Goal: Task Accomplishment & Management: Manage account settings

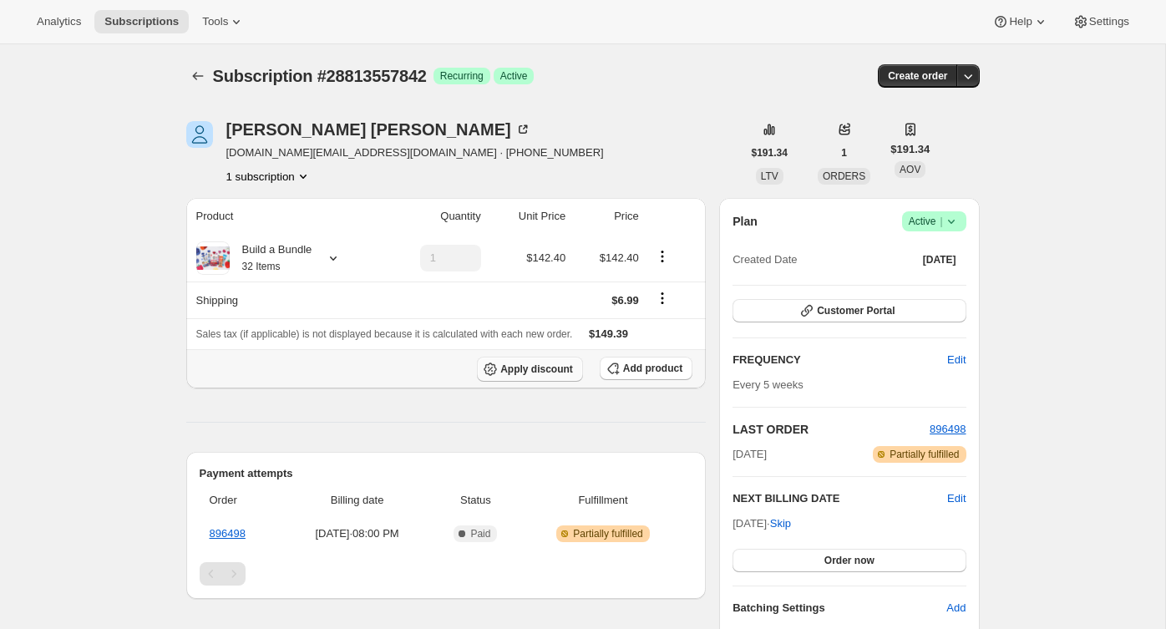
click at [528, 368] on span "Apply discount" at bounding box center [536, 369] width 73 height 13
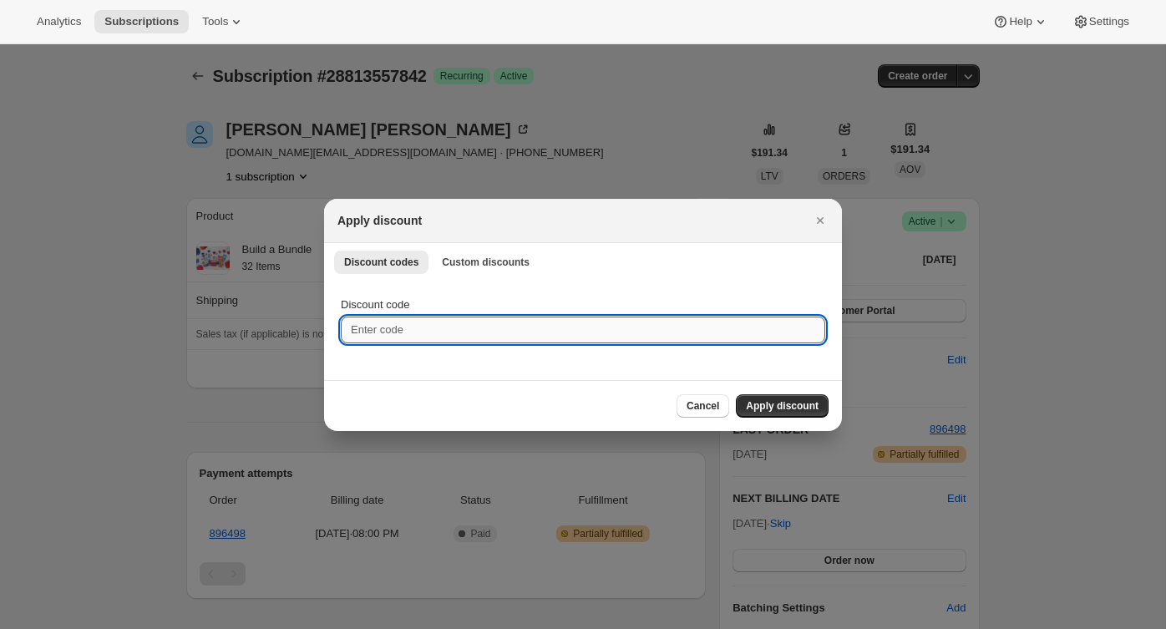
click at [444, 327] on input "Discount code" at bounding box center [583, 330] width 485 height 27
paste input "box-discount-JLQQG1"
type input "box-discount-JLQQG1"
click at [766, 403] on span "Apply discount" at bounding box center [782, 405] width 73 height 13
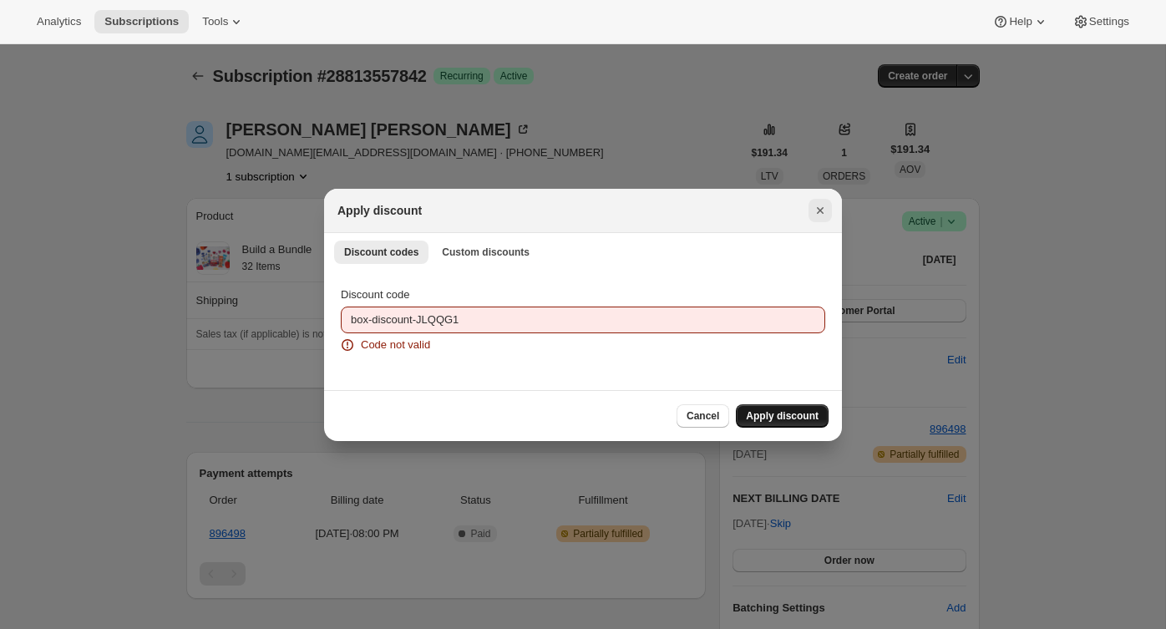
click at [818, 210] on icon "Close" at bounding box center [820, 210] width 17 height 17
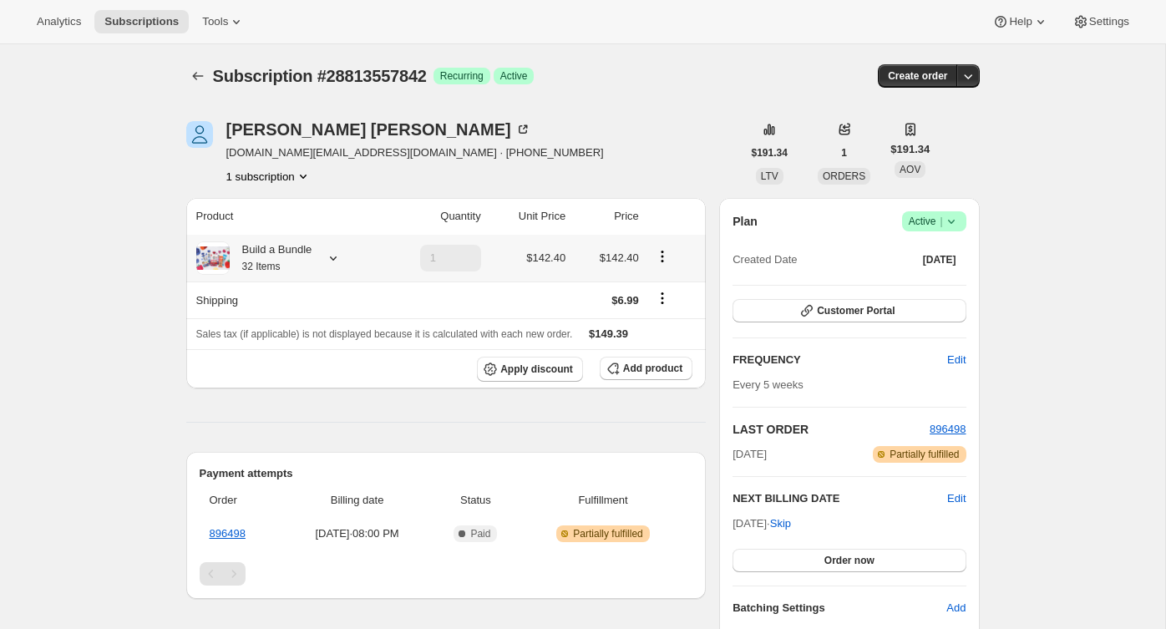
click at [334, 256] on icon at bounding box center [333, 258] width 17 height 17
click at [333, 251] on icon at bounding box center [333, 258] width 17 height 17
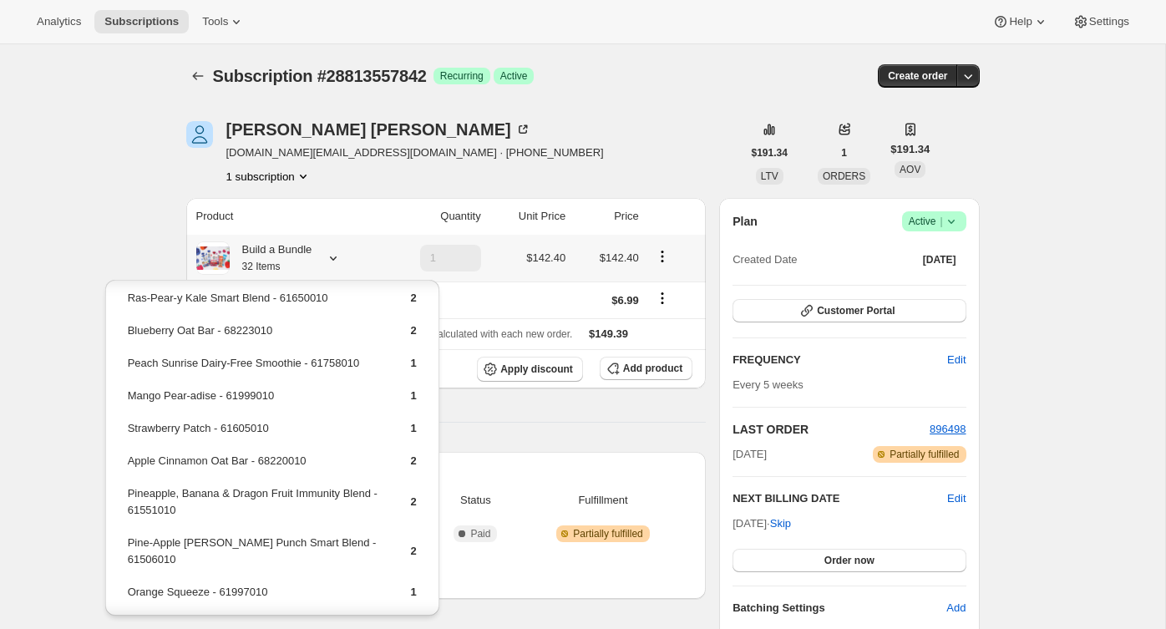
scroll to position [457, 0]
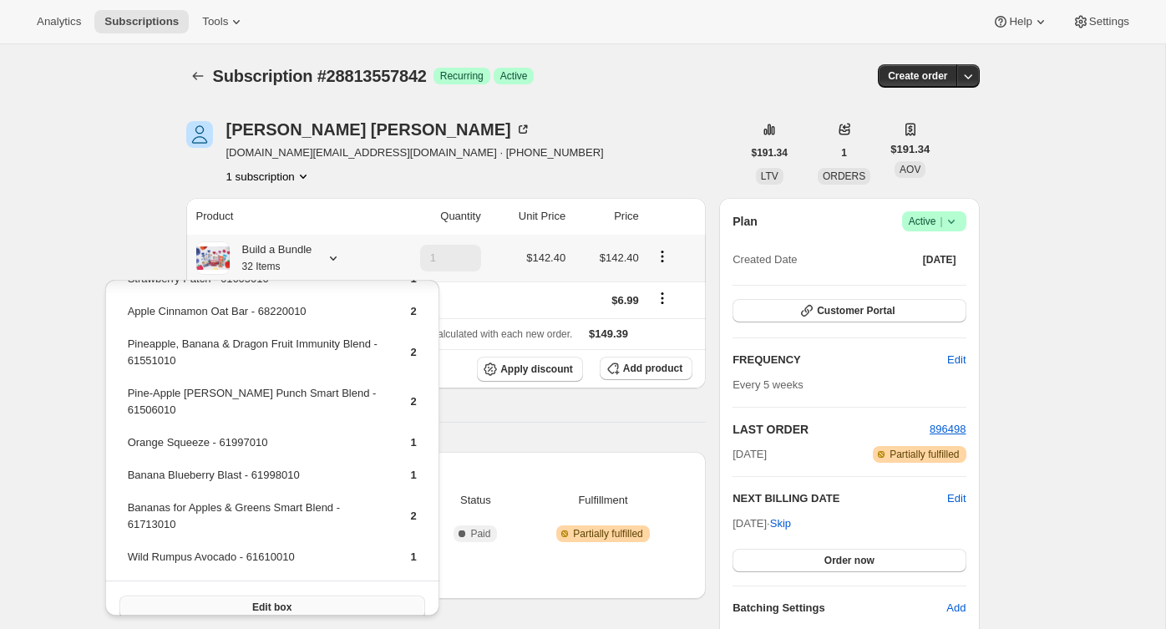
click at [244, 596] on button "Edit box" at bounding box center [272, 607] width 306 height 23
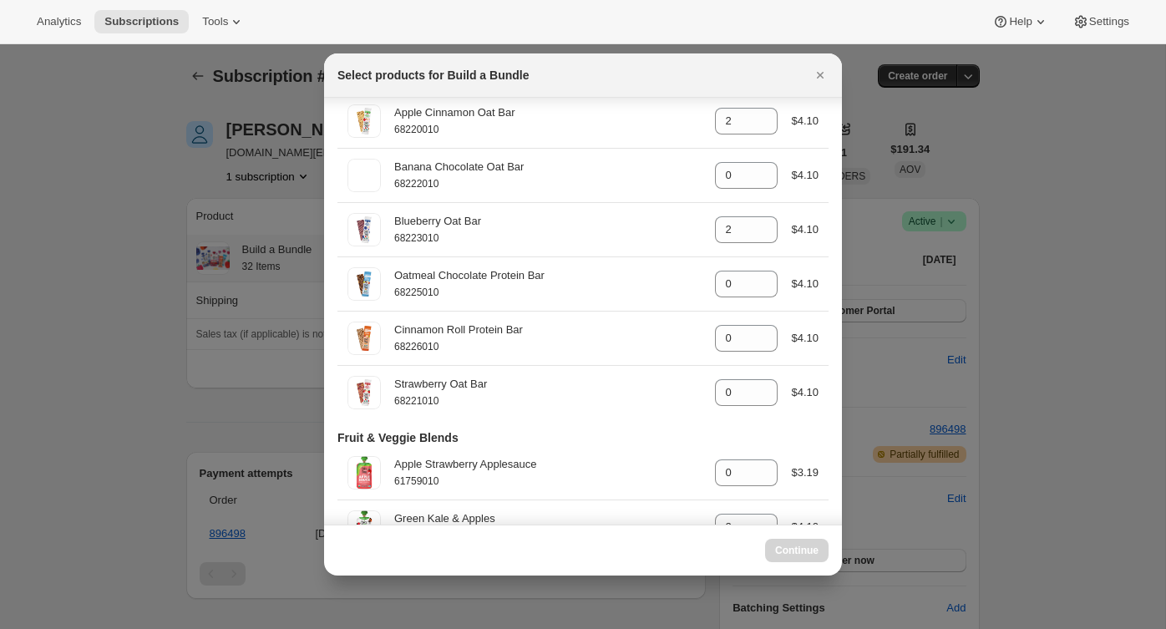
scroll to position [0, 0]
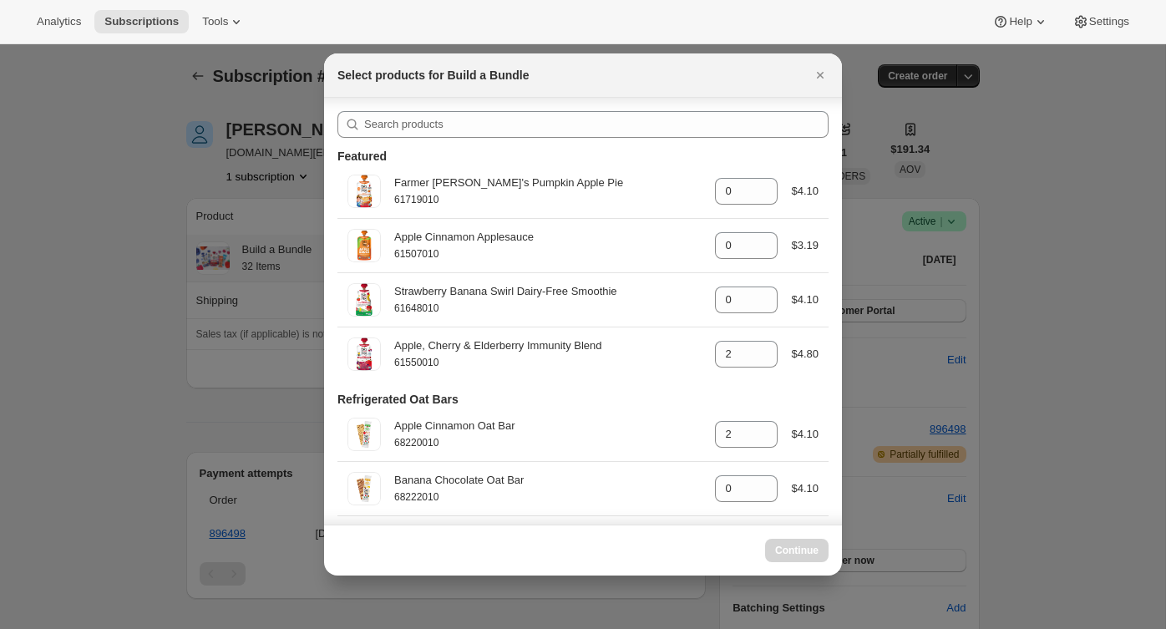
select select "gid://shopify/ProductVariant/42094505459794"
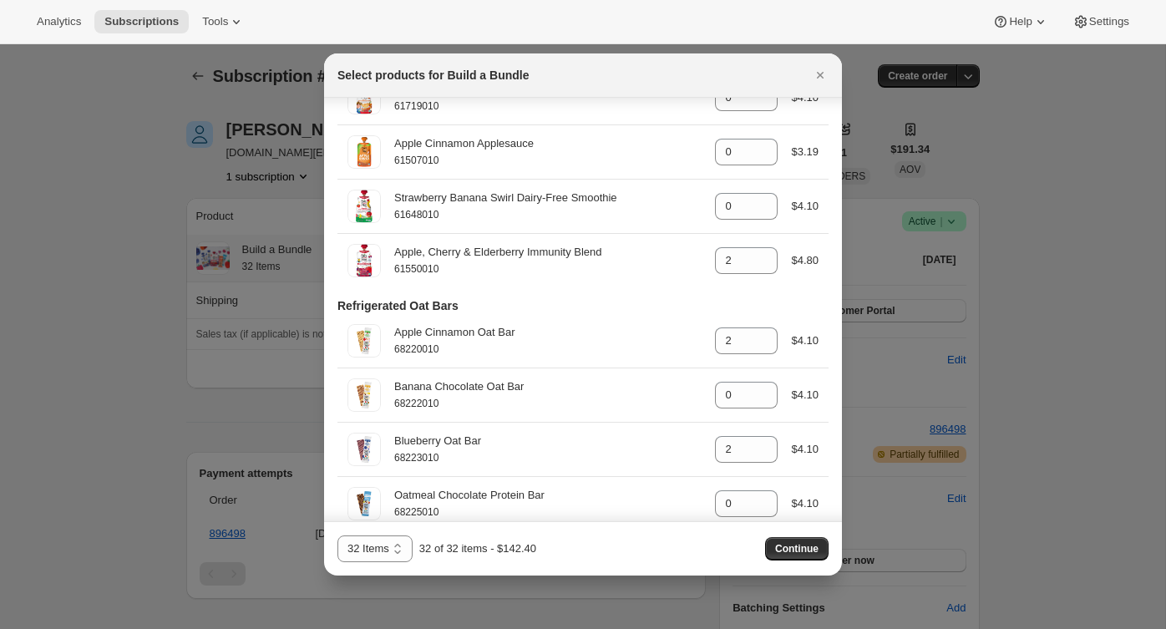
scroll to position [89, 0]
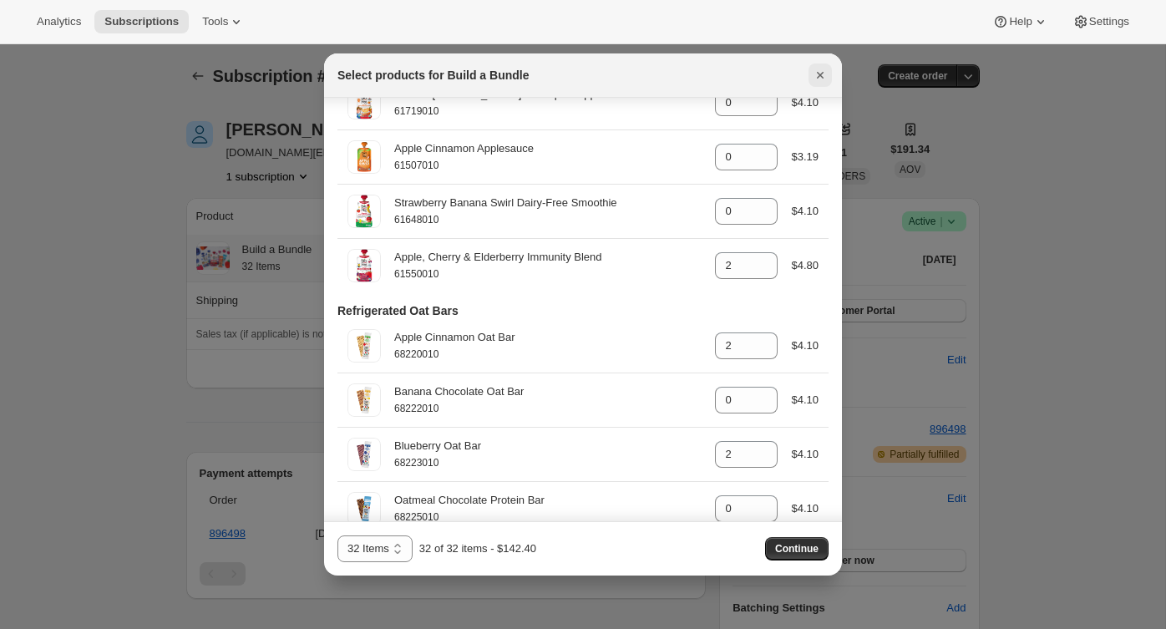
click at [814, 76] on icon "Close" at bounding box center [820, 75] width 17 height 17
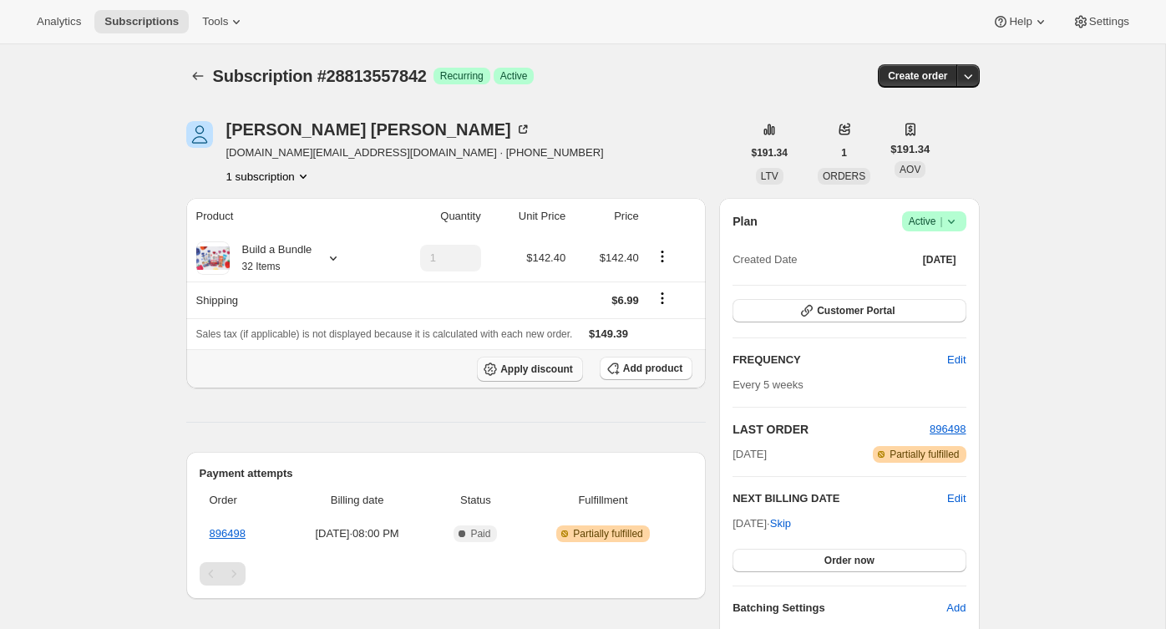
click at [548, 375] on span "Apply discount" at bounding box center [536, 369] width 73 height 13
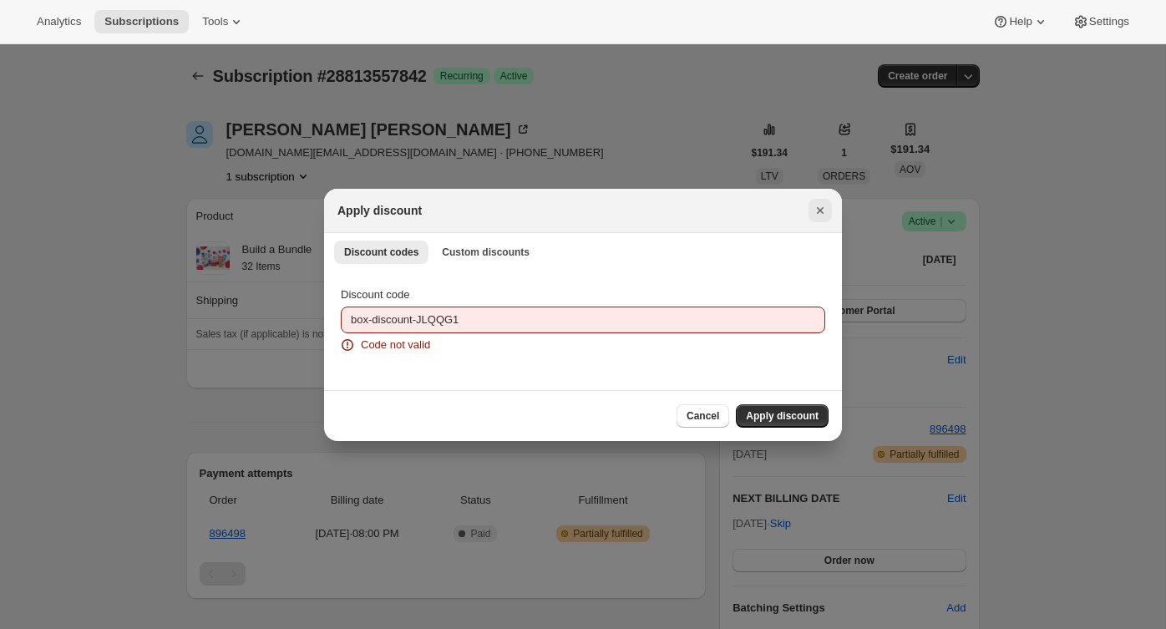
click at [820, 205] on icon "Close" at bounding box center [820, 210] width 17 height 17
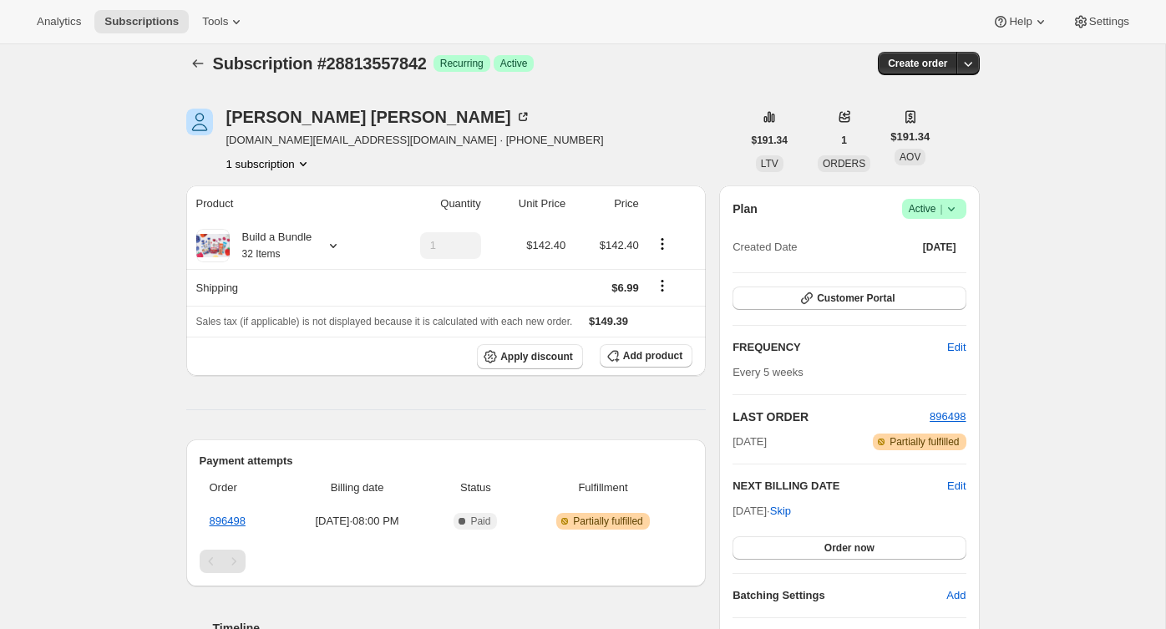
scroll to position [0, 0]
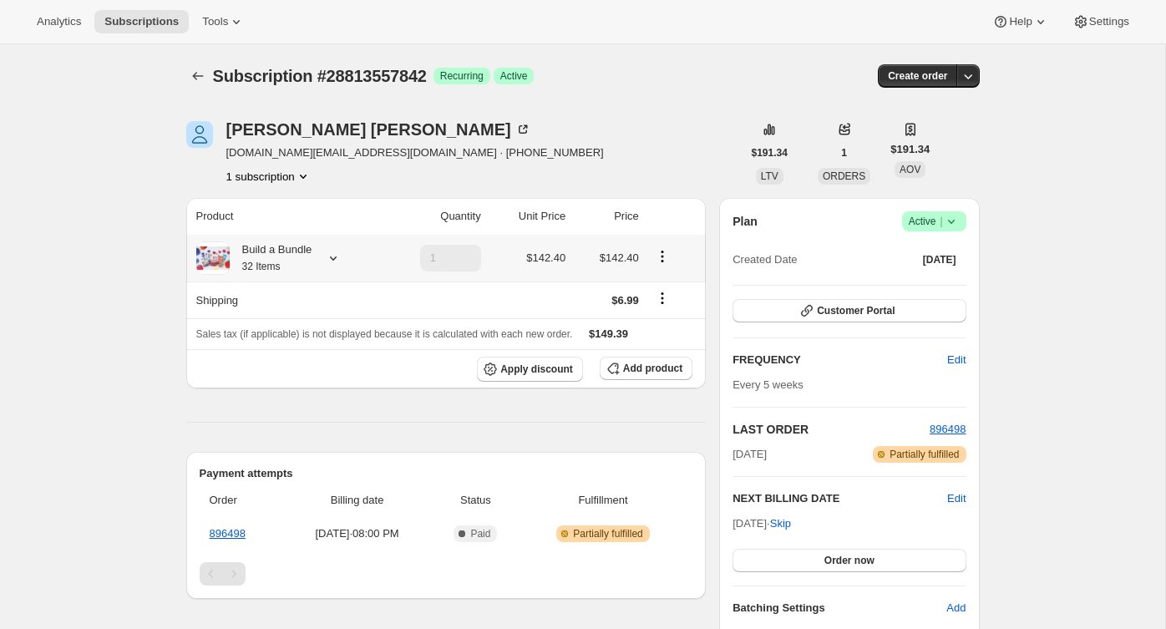
click at [337, 257] on icon at bounding box center [333, 258] width 17 height 17
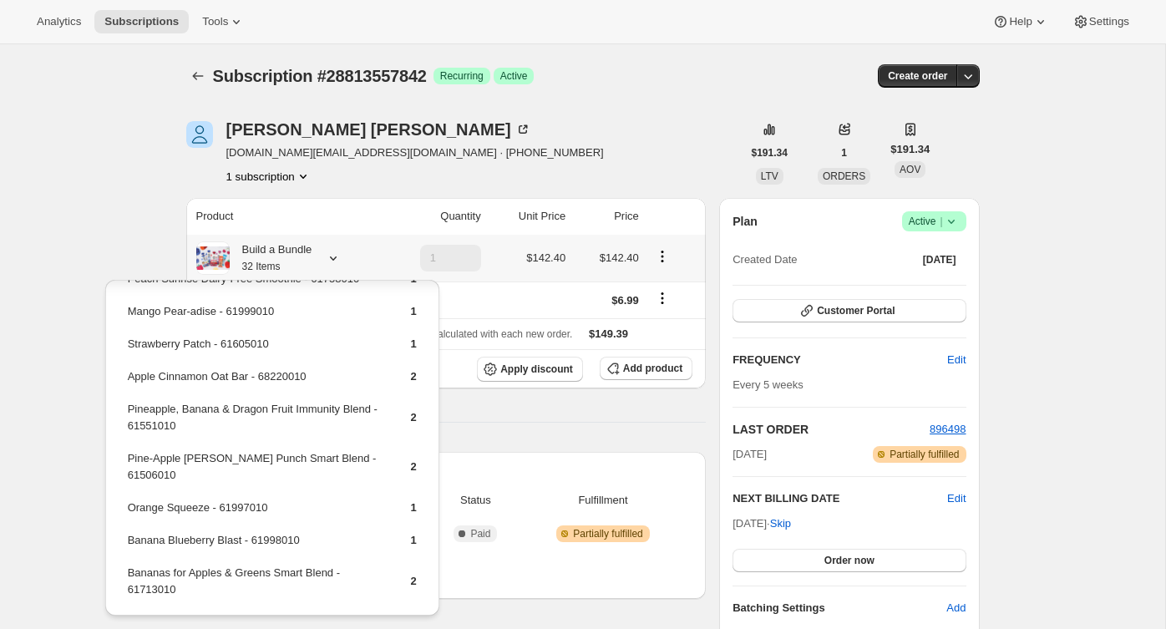
scroll to position [457, 0]
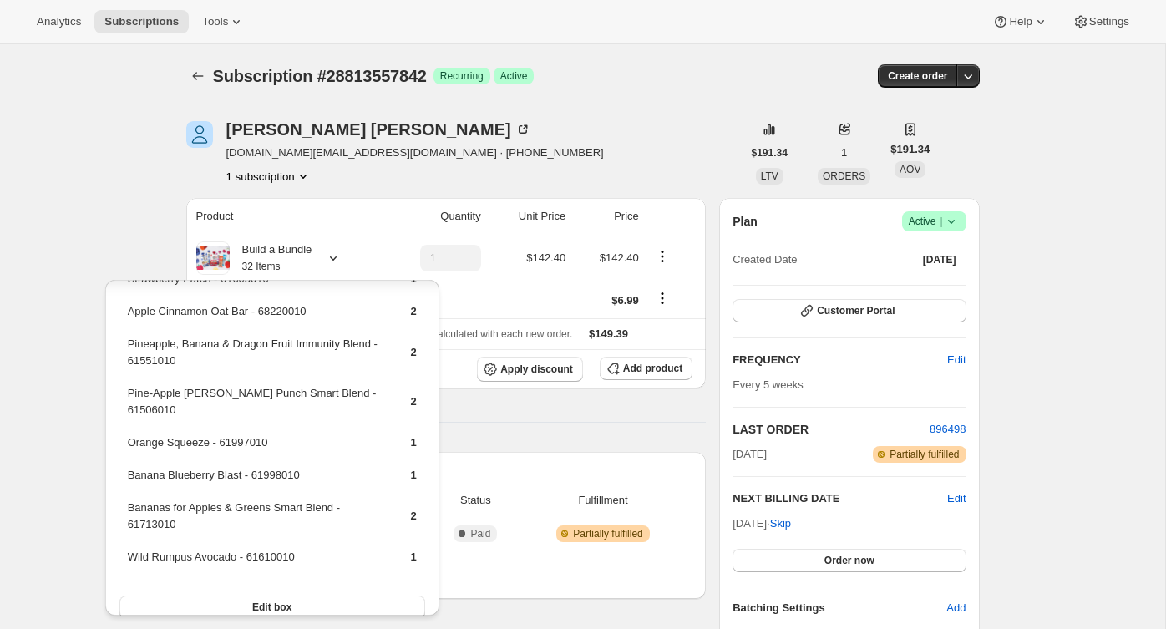
click at [95, 233] on div "Subscription #28813557842. This page is ready Subscription #28813557842 Success…" at bounding box center [582, 628] width 1165 height 1169
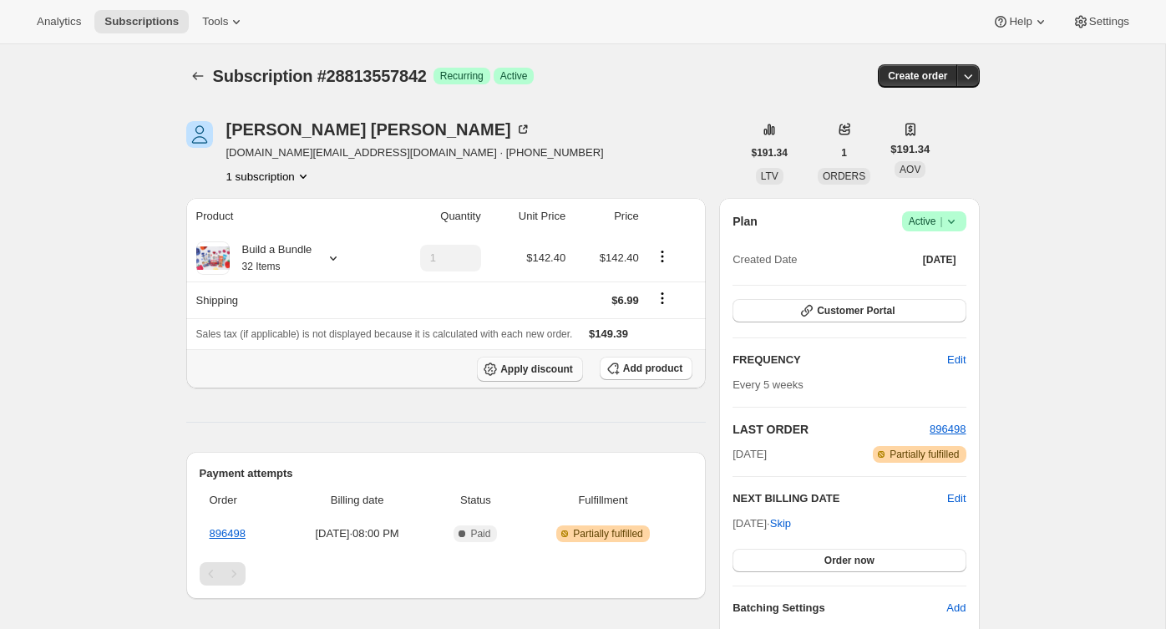
click at [523, 361] on button "Apply discount" at bounding box center [530, 369] width 106 height 25
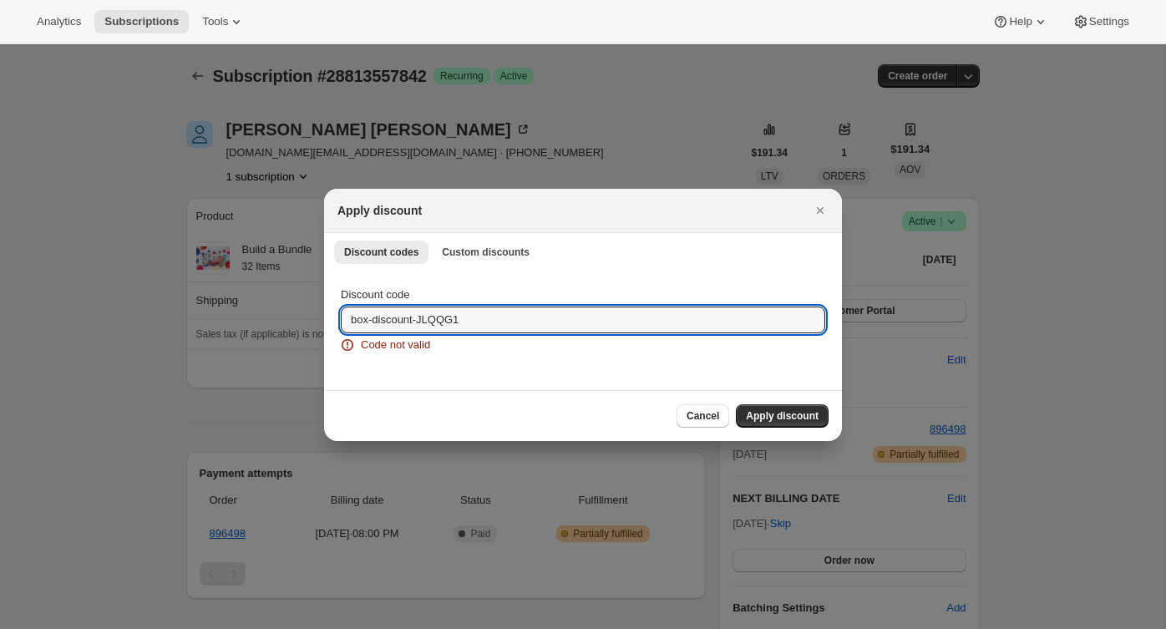
drag, startPoint x: 484, startPoint y: 321, endPoint x: 241, endPoint y: 322, distance: 243.1
paste input "PEV25A"
type input "box-discount-PEV25A"
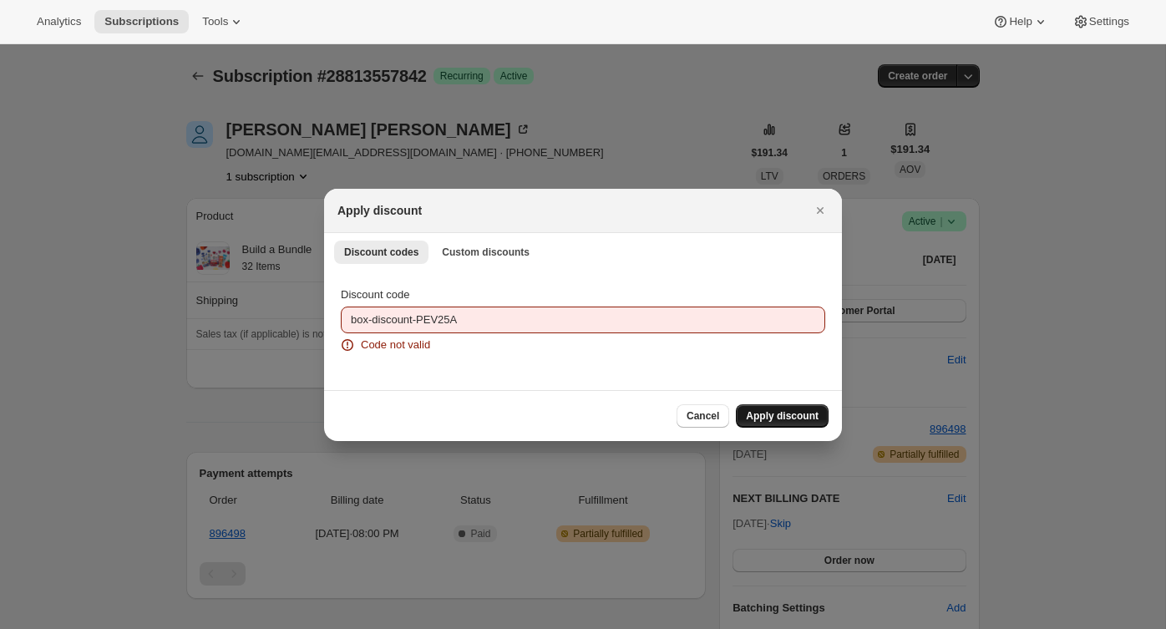
click at [783, 413] on span "Apply discount" at bounding box center [782, 415] width 73 height 13
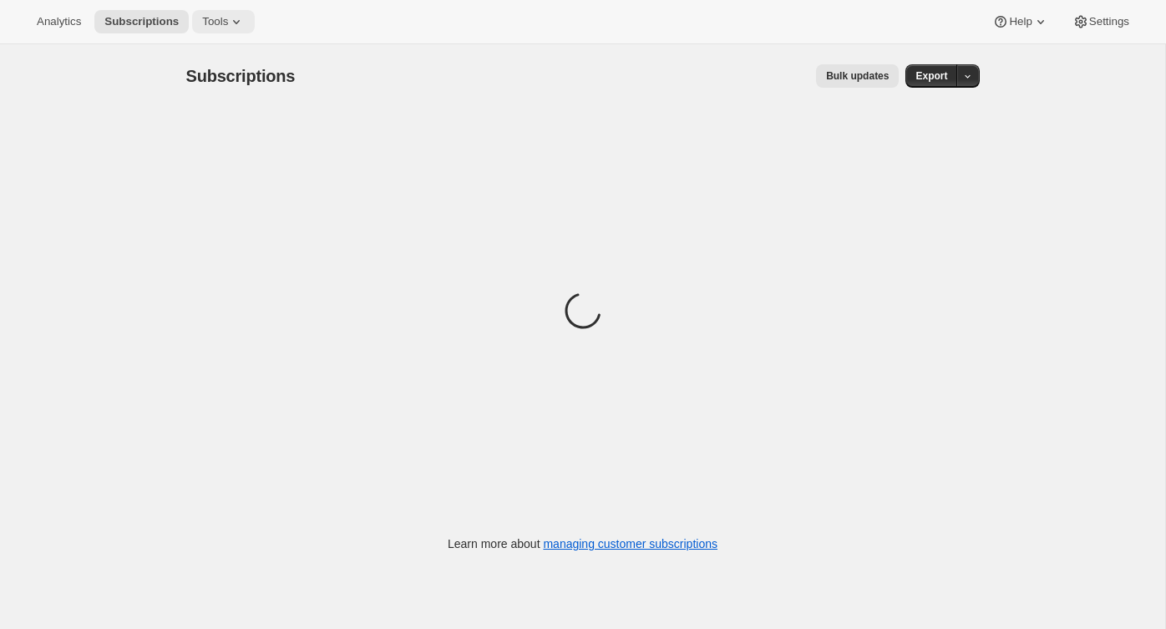
click at [228, 23] on span "Tools" at bounding box center [215, 21] width 26 height 13
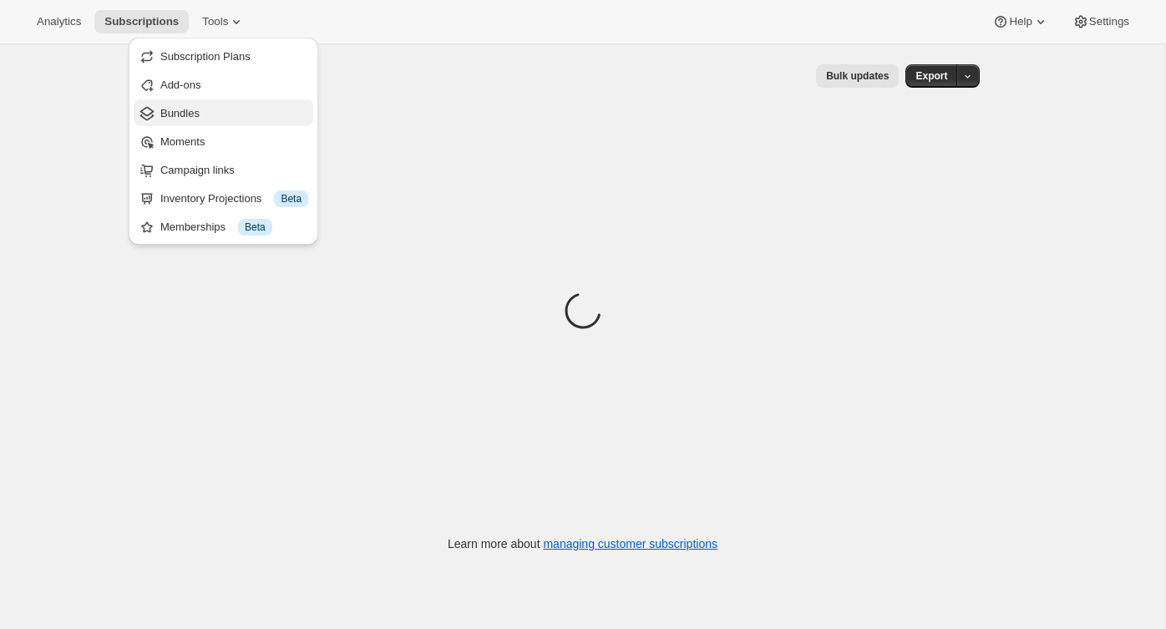
click at [231, 111] on span "Bundles" at bounding box center [234, 113] width 148 height 17
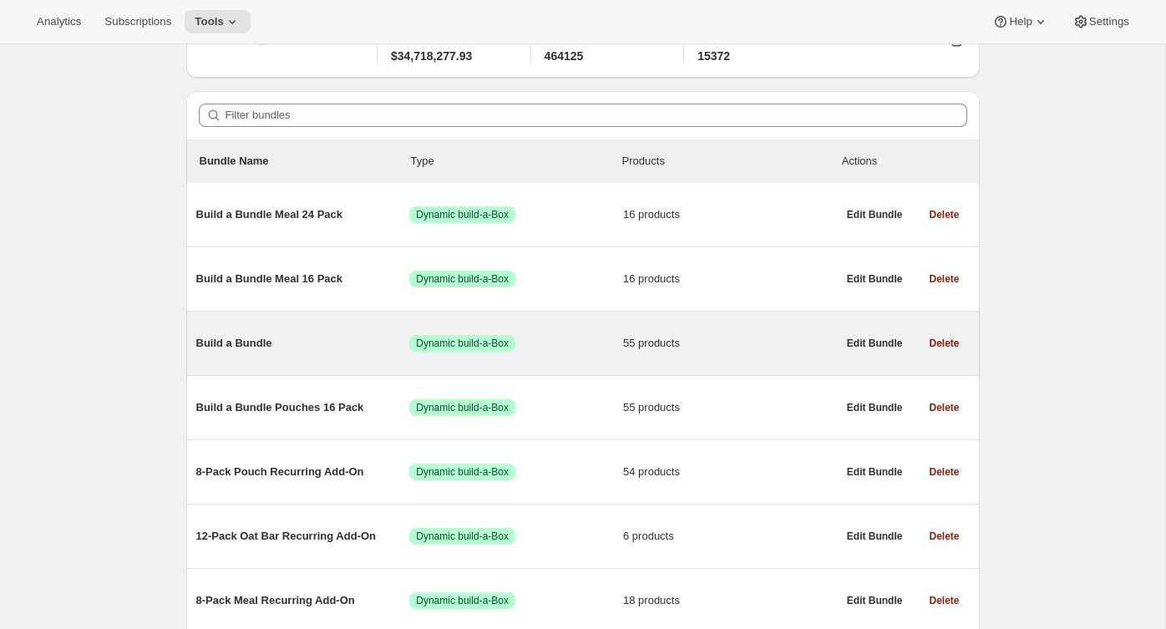
scroll to position [81, 0]
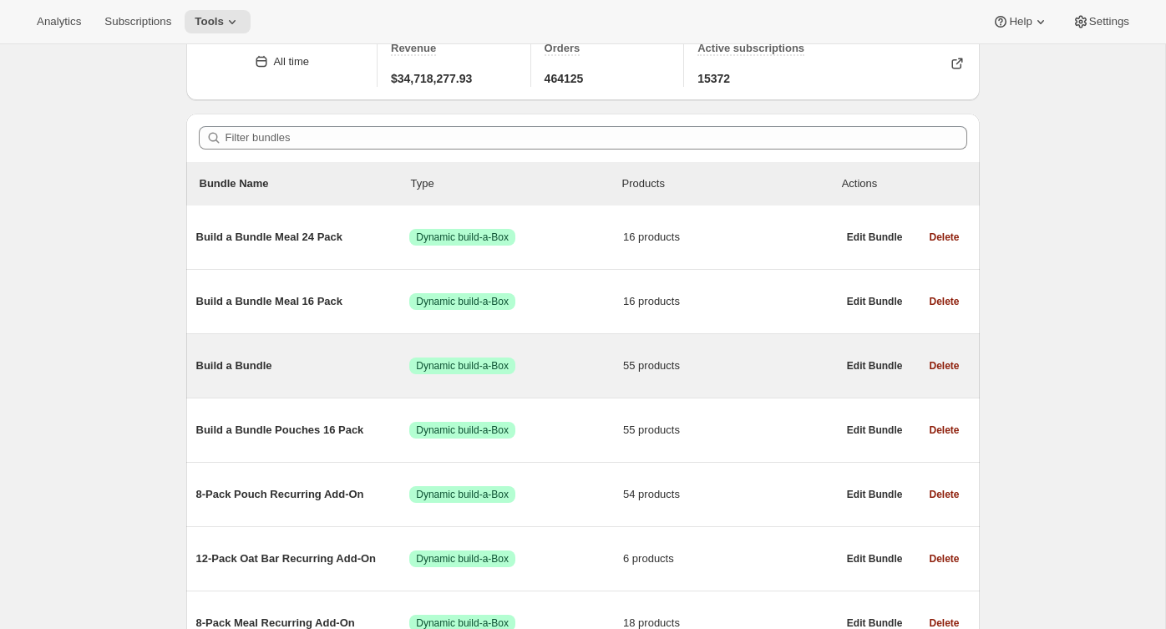
click at [258, 357] on div "Build a Bundle Success Dynamic build-a-Box 55 products" at bounding box center [516, 365] width 641 height 43
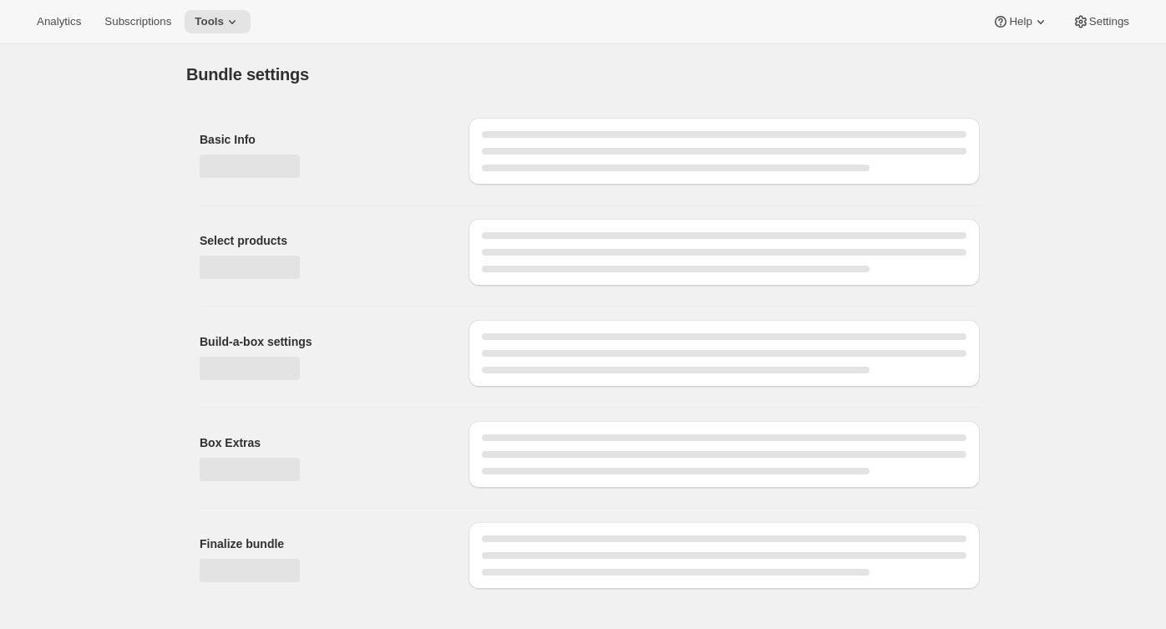
type input "Build a Bundle"
checkbox input "true"
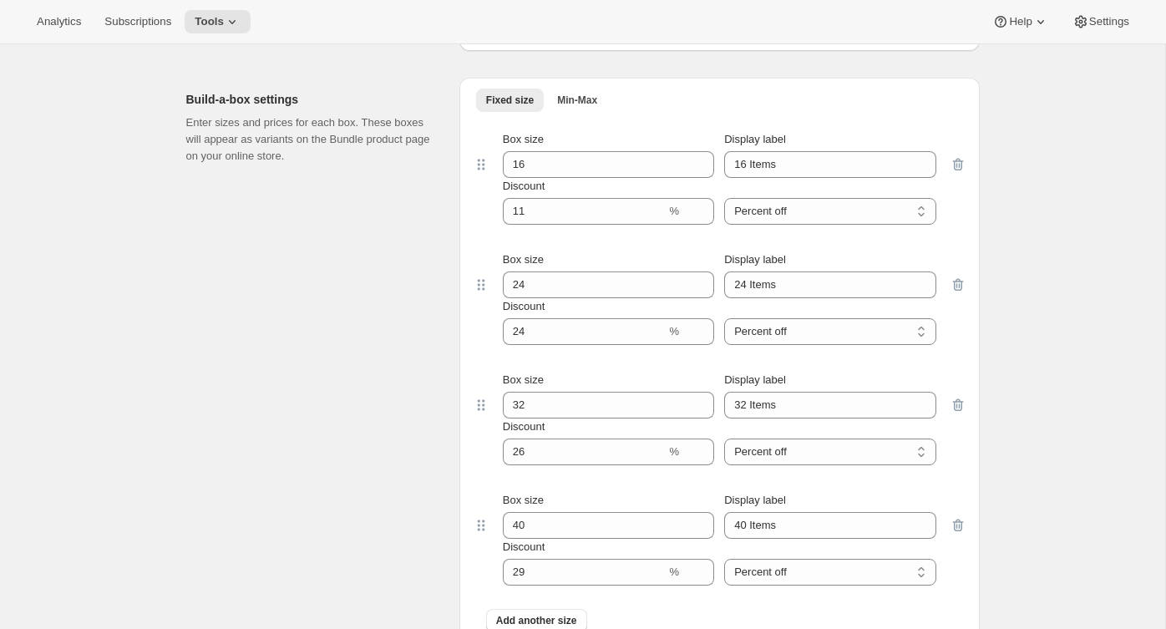
scroll to position [4707, 0]
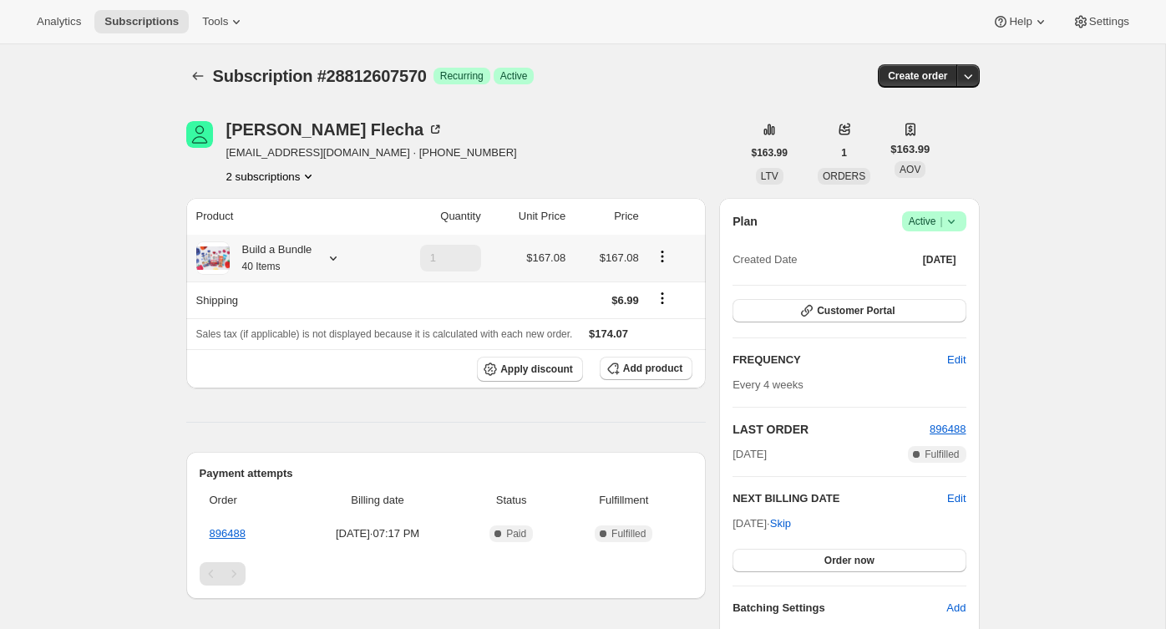
click at [337, 256] on icon at bounding box center [333, 258] width 17 height 17
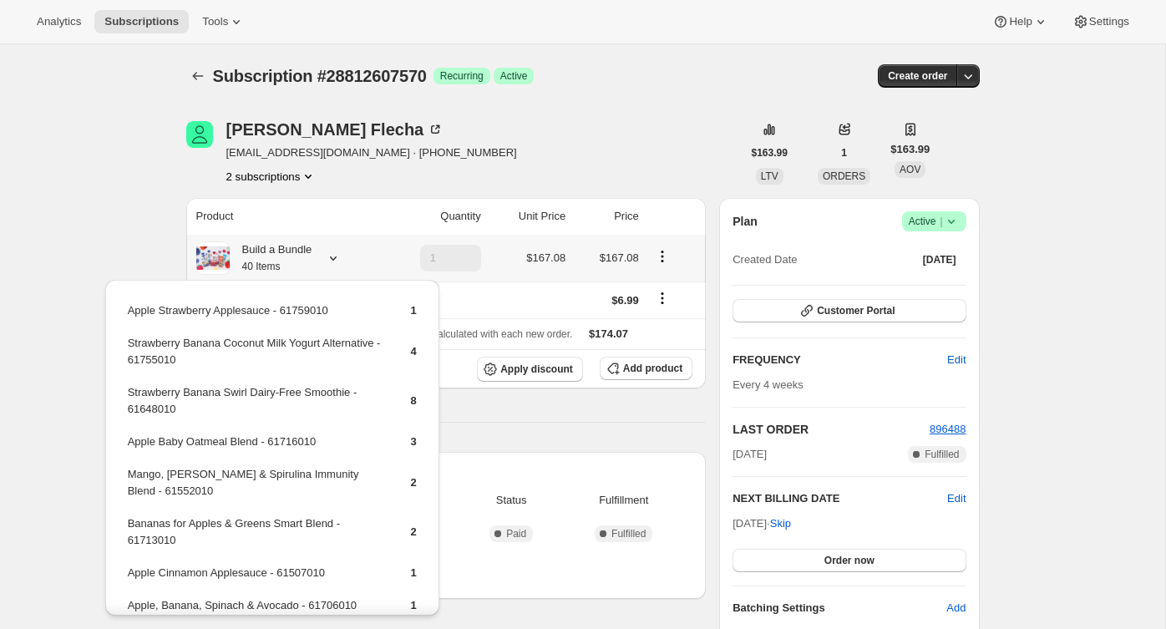
click at [337, 256] on icon at bounding box center [333, 258] width 17 height 17
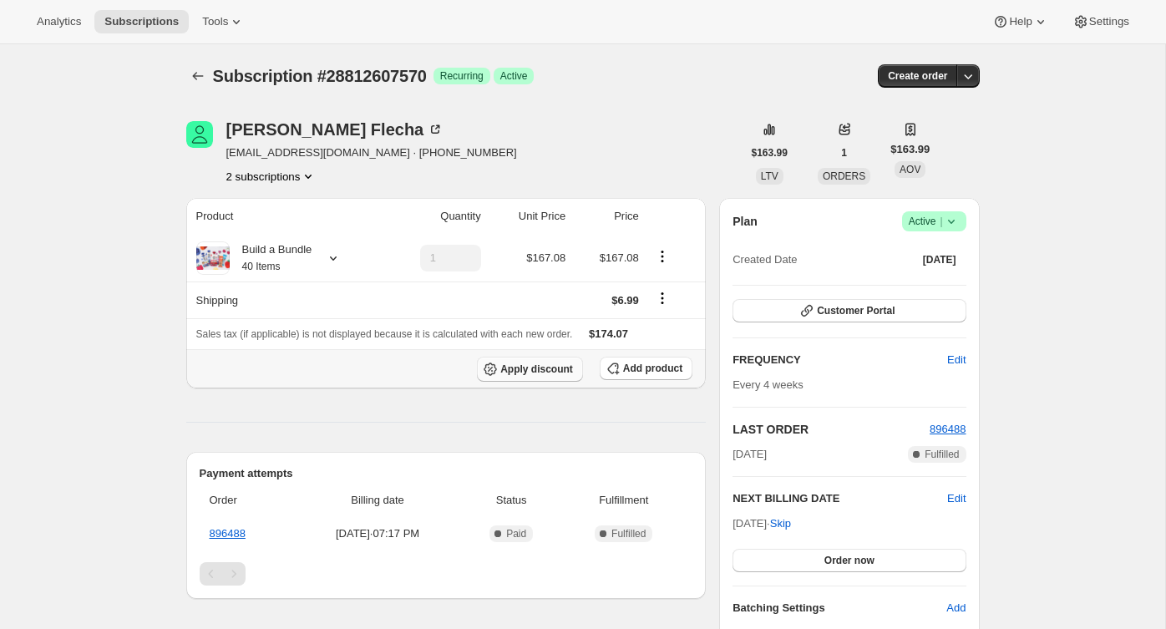
click at [539, 363] on span "Apply discount" at bounding box center [536, 369] width 73 height 13
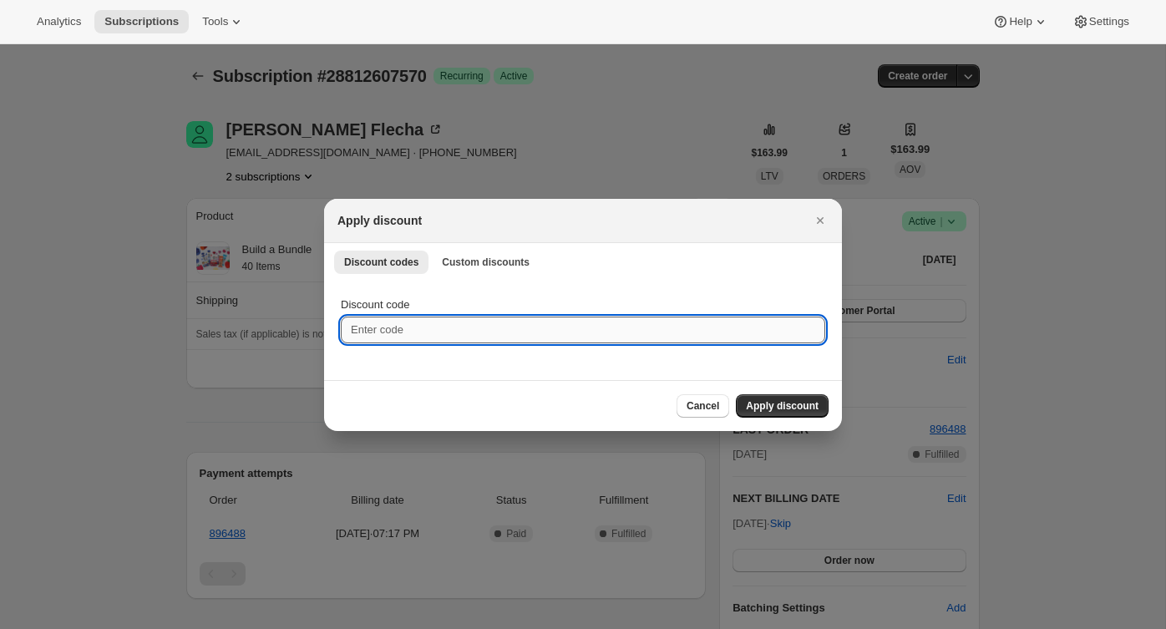
click at [419, 323] on input "Discount code" at bounding box center [583, 330] width 485 height 27
paste input "box-discount-L4MLJQ"
type input "box-discount-L4MLJQ"
click at [763, 403] on span "Apply discount" at bounding box center [782, 405] width 73 height 13
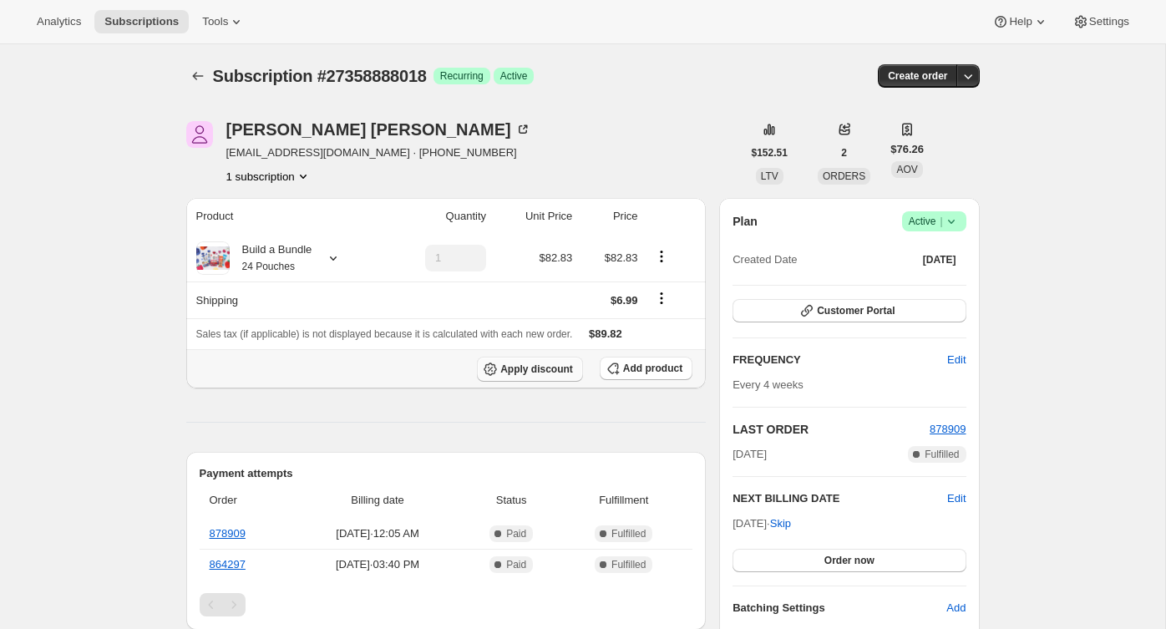
click at [539, 366] on span "Apply discount" at bounding box center [536, 369] width 73 height 13
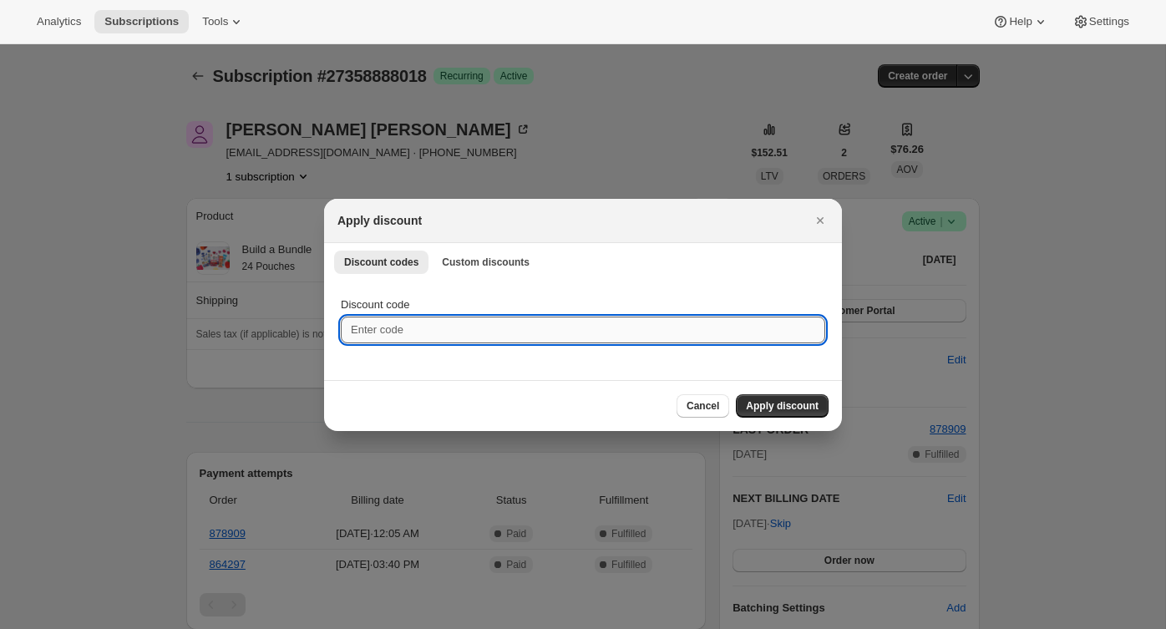
click at [506, 329] on input "Discount code" at bounding box center [583, 330] width 485 height 27
paste input "box-discount-LRT2YY"
type input "box-discount-LRT2YY"
click at [775, 419] on div "Cancel Apply discount" at bounding box center [583, 405] width 518 height 51
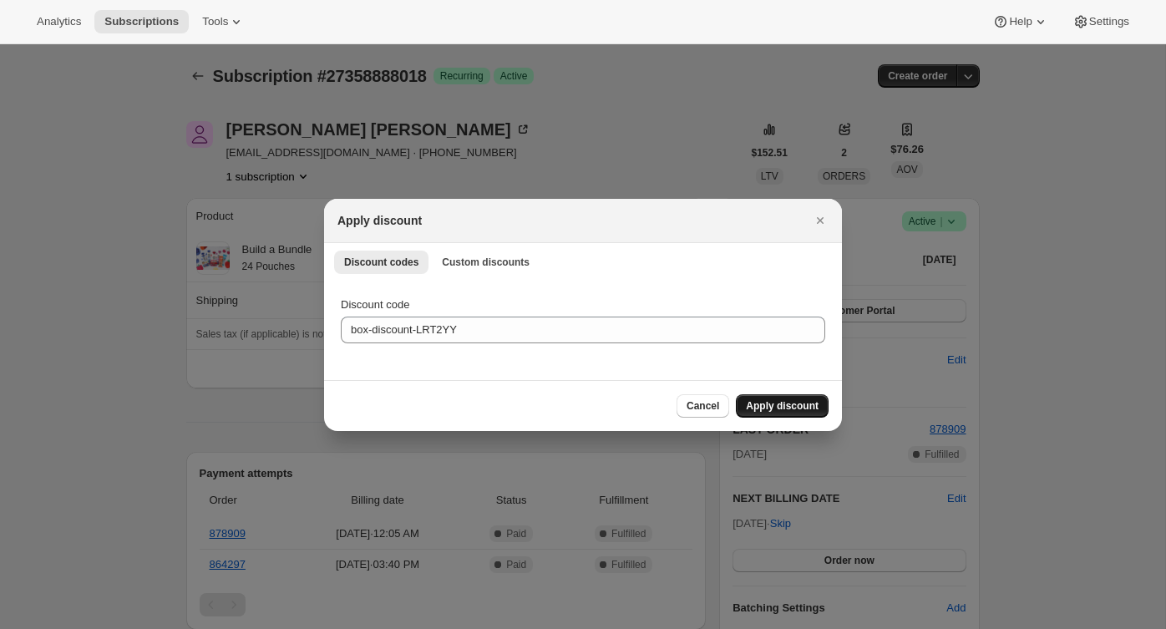
click at [778, 402] on span "Apply discount" at bounding box center [782, 405] width 73 height 13
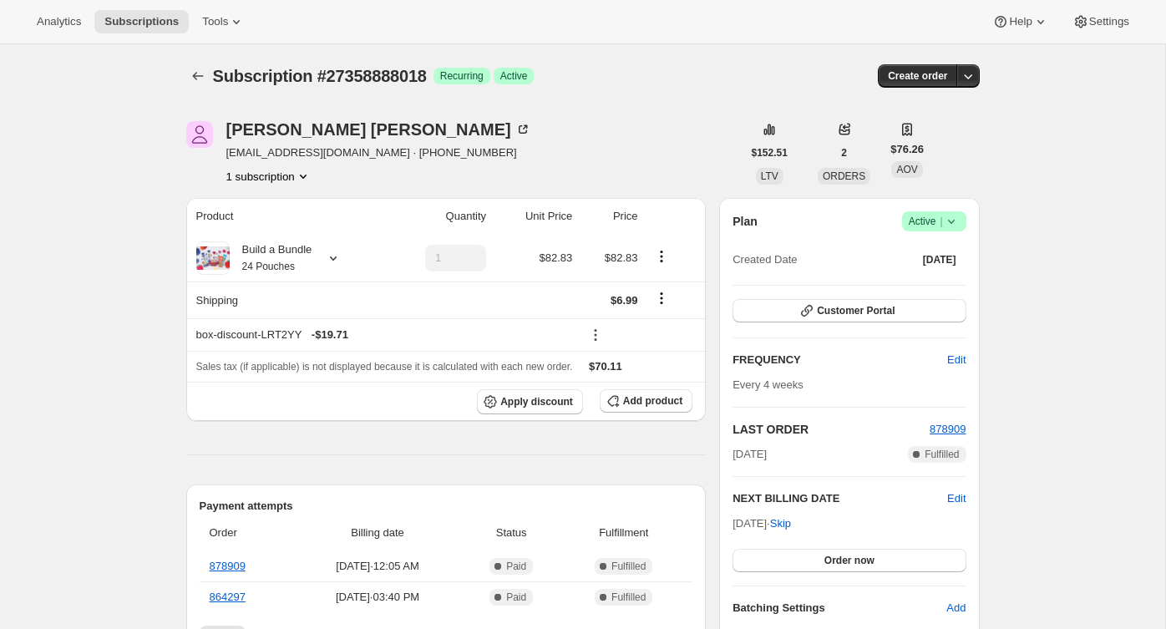
click at [470, 165] on div "[PERSON_NAME] [EMAIL_ADDRESS][DOMAIN_NAME] · [PHONE_NUMBER] 1 subscription" at bounding box center [464, 152] width 556 height 63
click at [196, 67] on button "Subscriptions" at bounding box center [197, 75] width 23 height 23
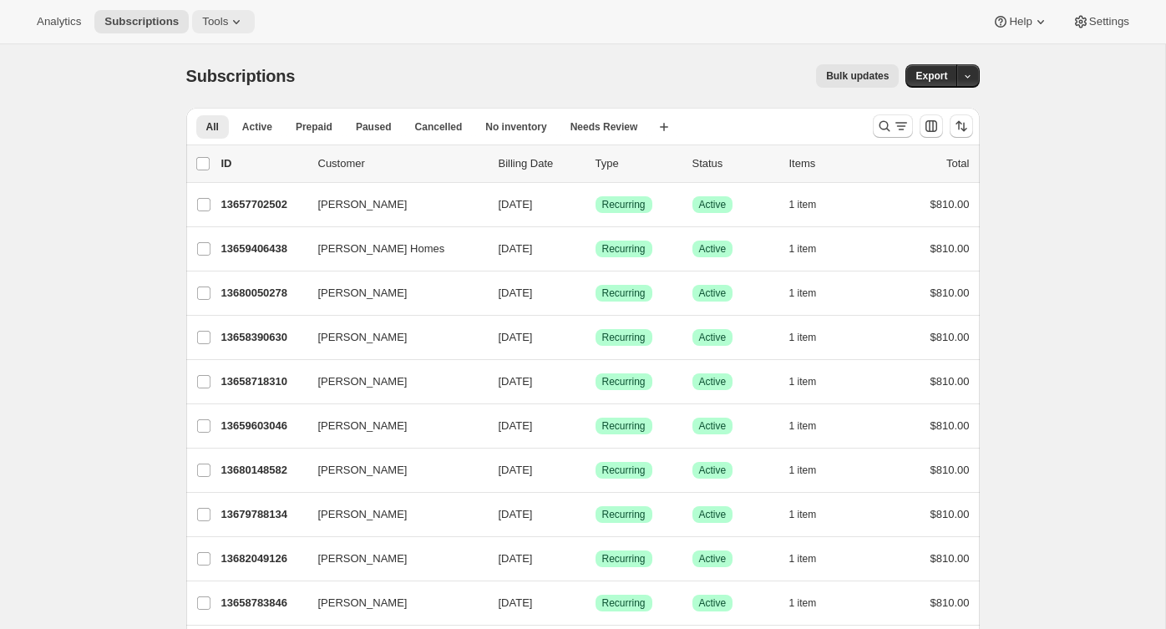
click at [236, 28] on icon at bounding box center [236, 21] width 17 height 17
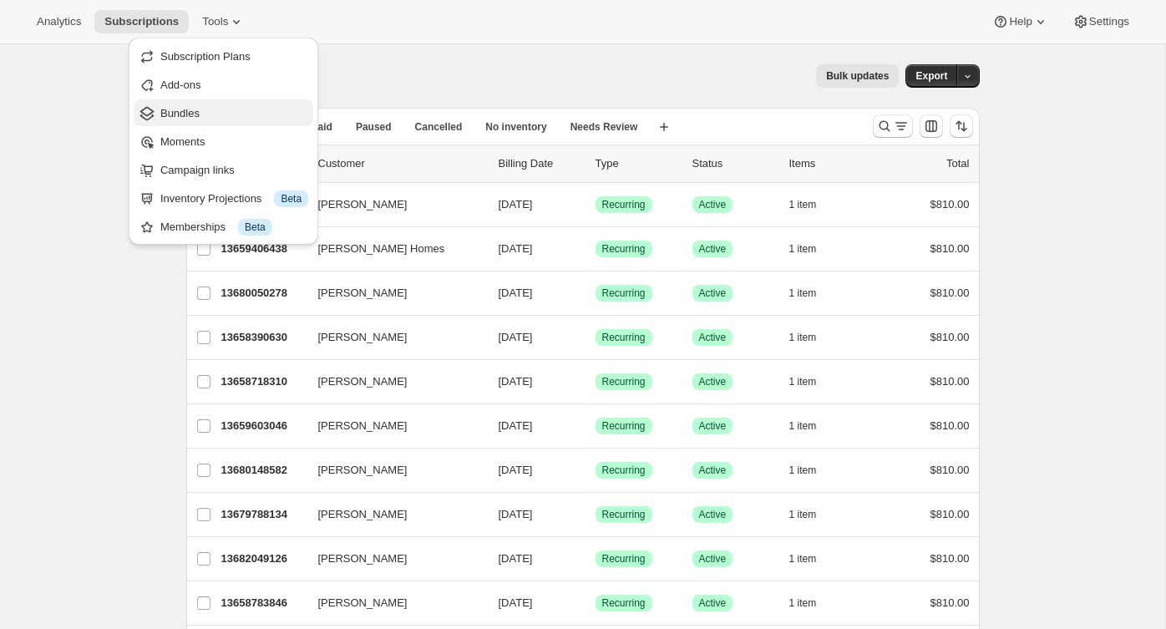
click at [212, 116] on span "Bundles" at bounding box center [234, 113] width 148 height 17
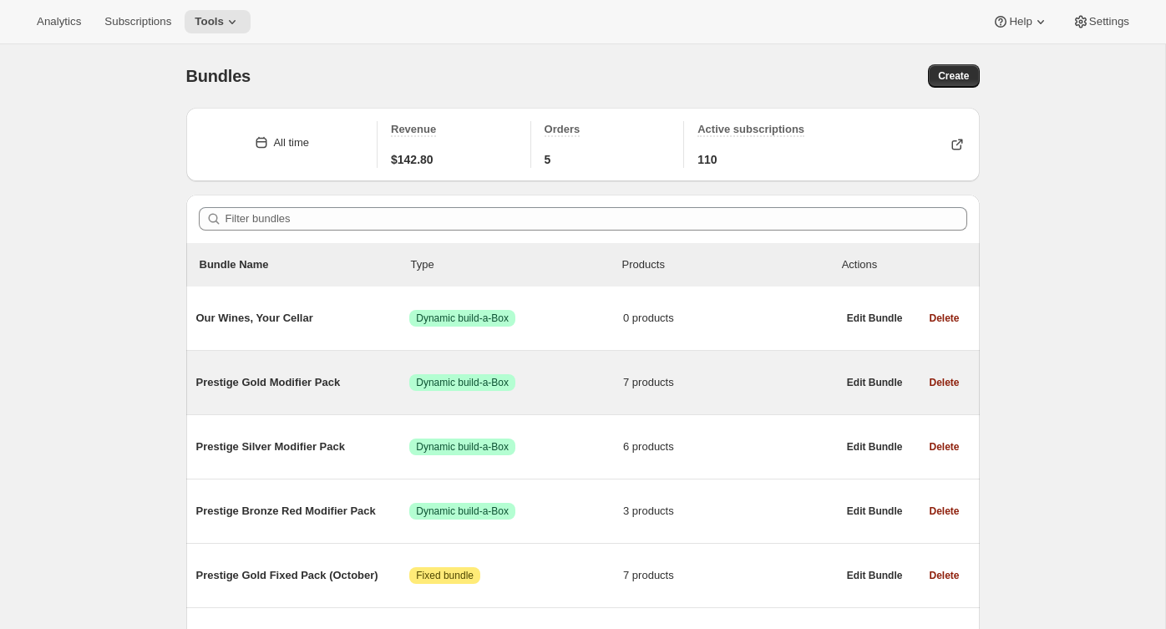
click at [257, 373] on div "Prestige Gold Modifier Pack Success Dynamic build-a-Box 7 products" at bounding box center [516, 382] width 641 height 43
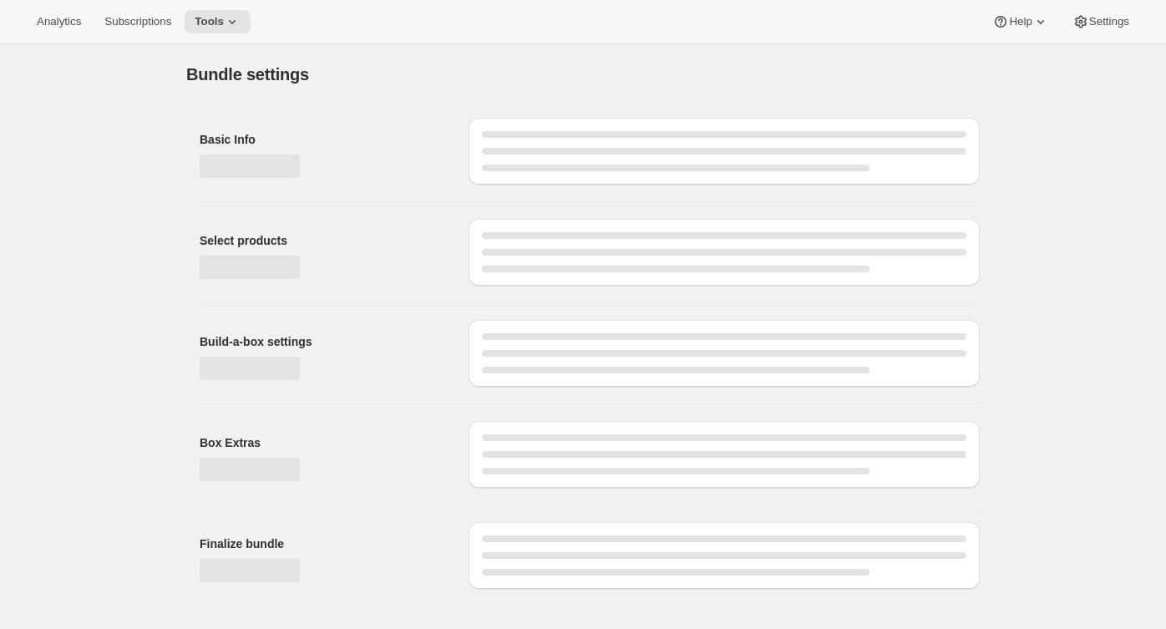
type input "Prestige Gold Modifier Pack"
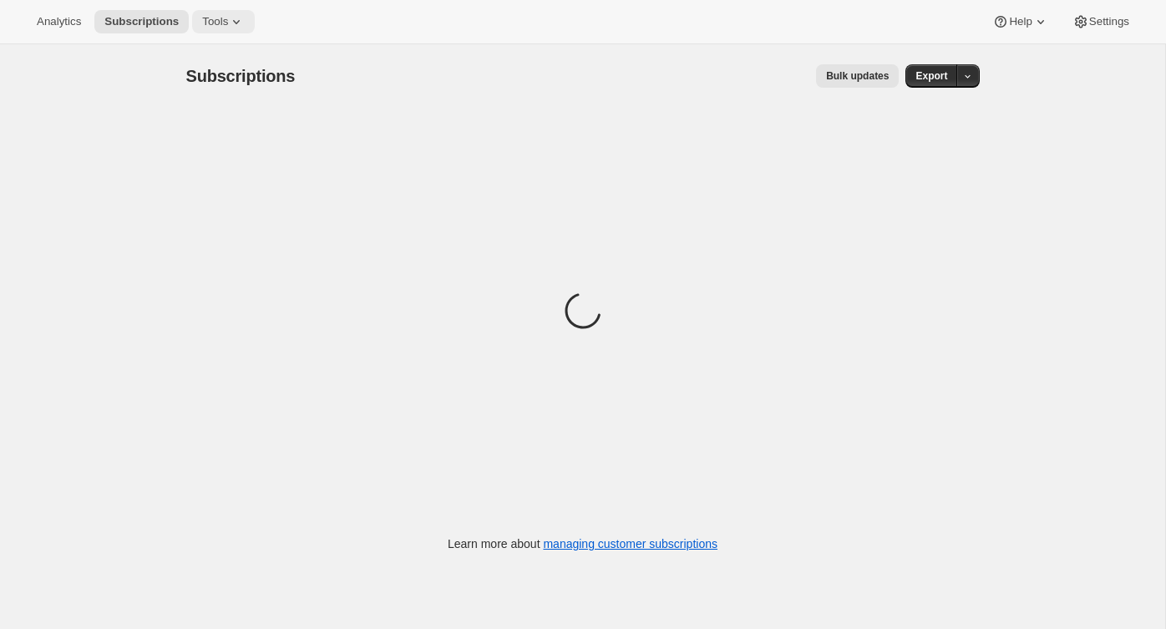
click at [235, 15] on icon at bounding box center [236, 21] width 17 height 17
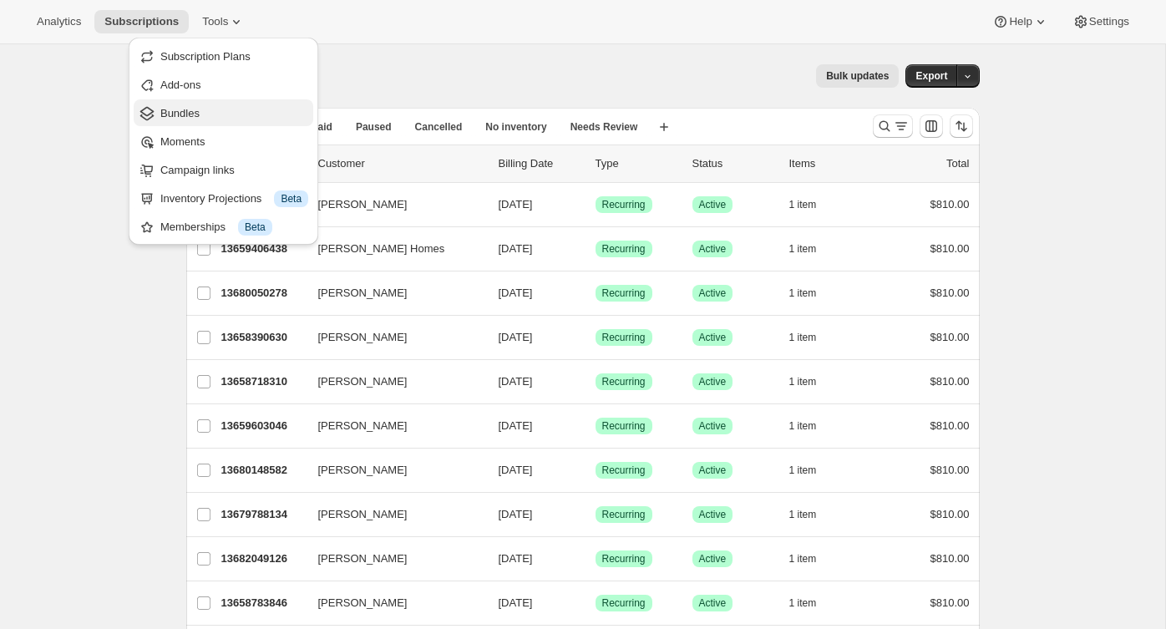
click at [181, 108] on span "Bundles" at bounding box center [179, 113] width 39 height 13
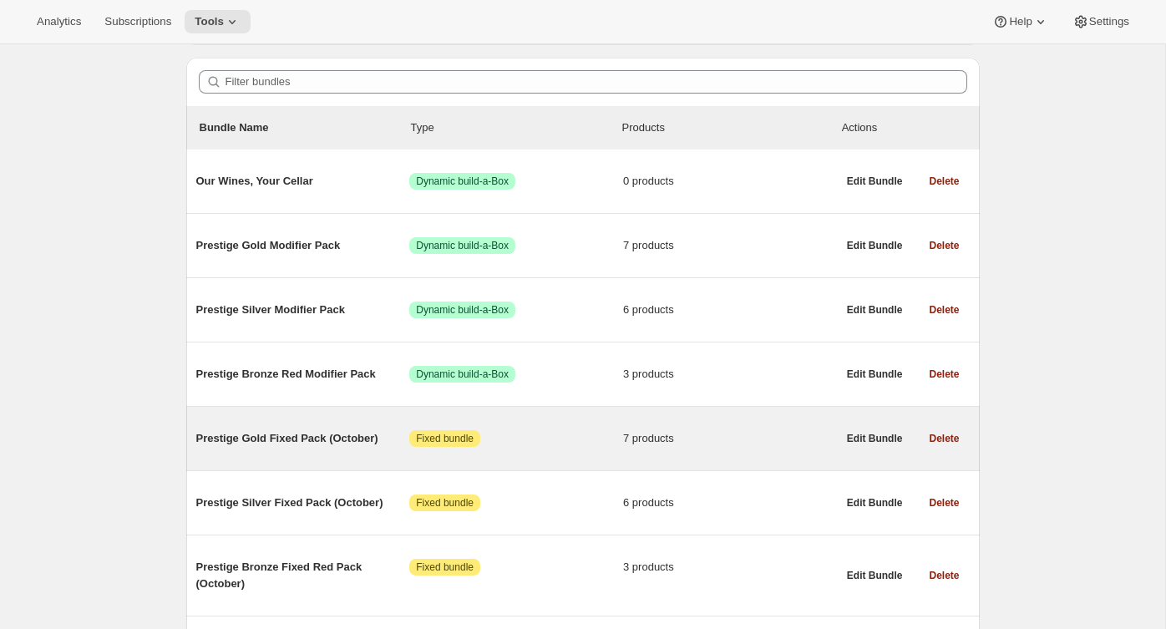
scroll to position [141, 0]
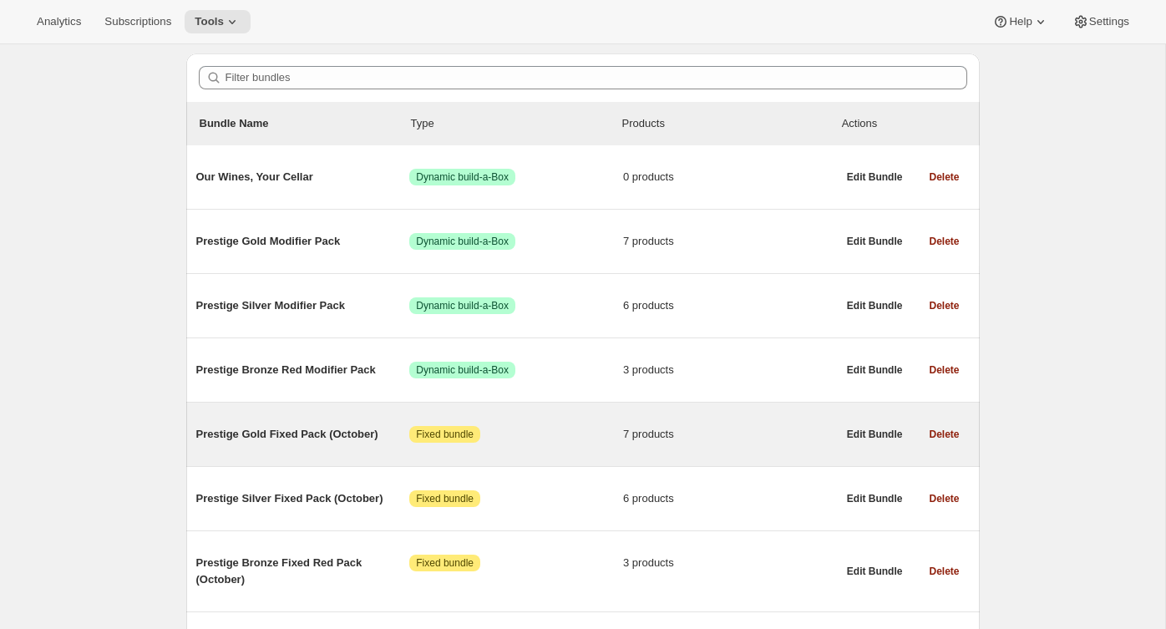
click at [272, 449] on div "Prestige Gold Fixed Pack (October) Attention Fixed bundle 7 products" at bounding box center [516, 434] width 641 height 43
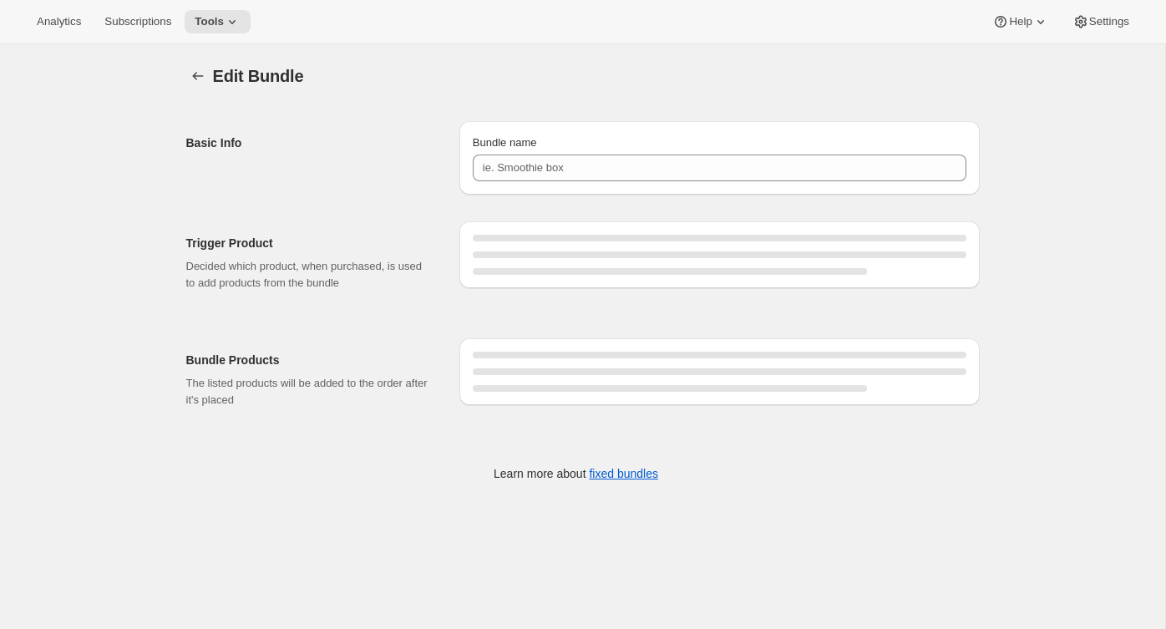
type input "Prestige Gold Fixed Pack (October)"
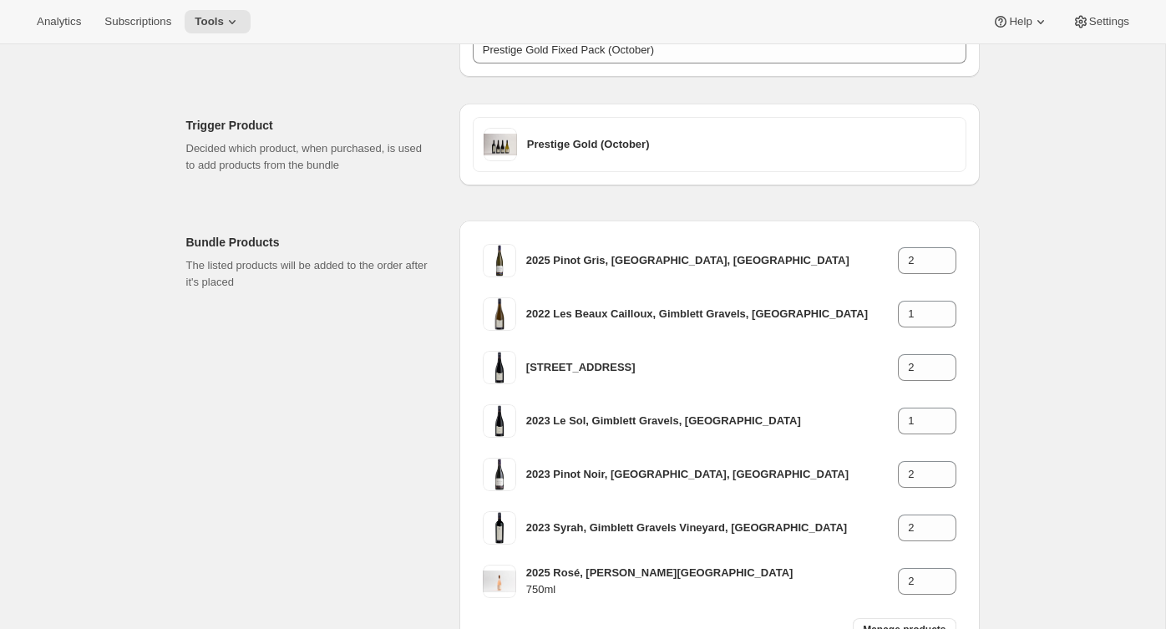
scroll to position [230, 0]
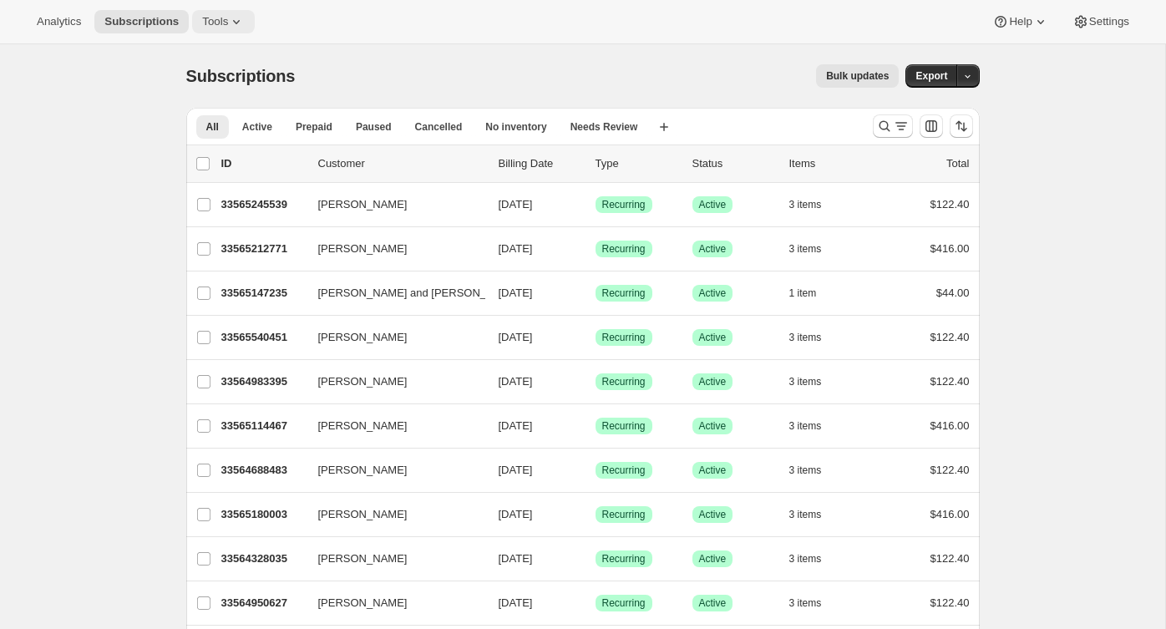
click at [228, 24] on span "Tools" at bounding box center [215, 21] width 26 height 13
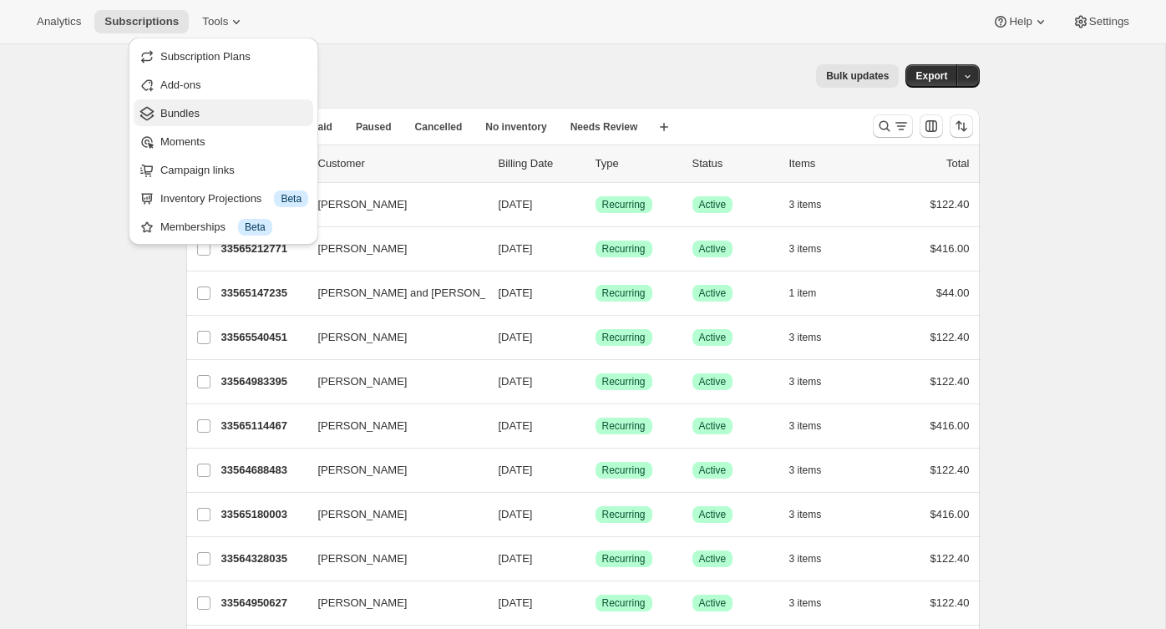
click at [216, 114] on span "Bundles" at bounding box center [234, 113] width 148 height 17
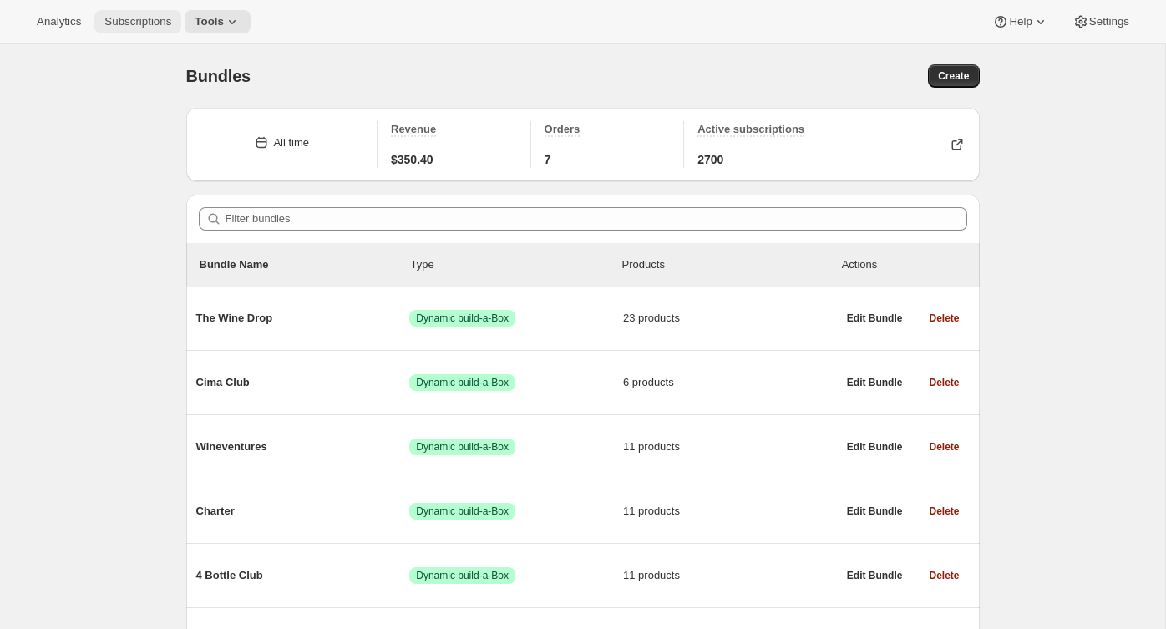
click at [127, 21] on span "Subscriptions" at bounding box center [137, 21] width 67 height 13
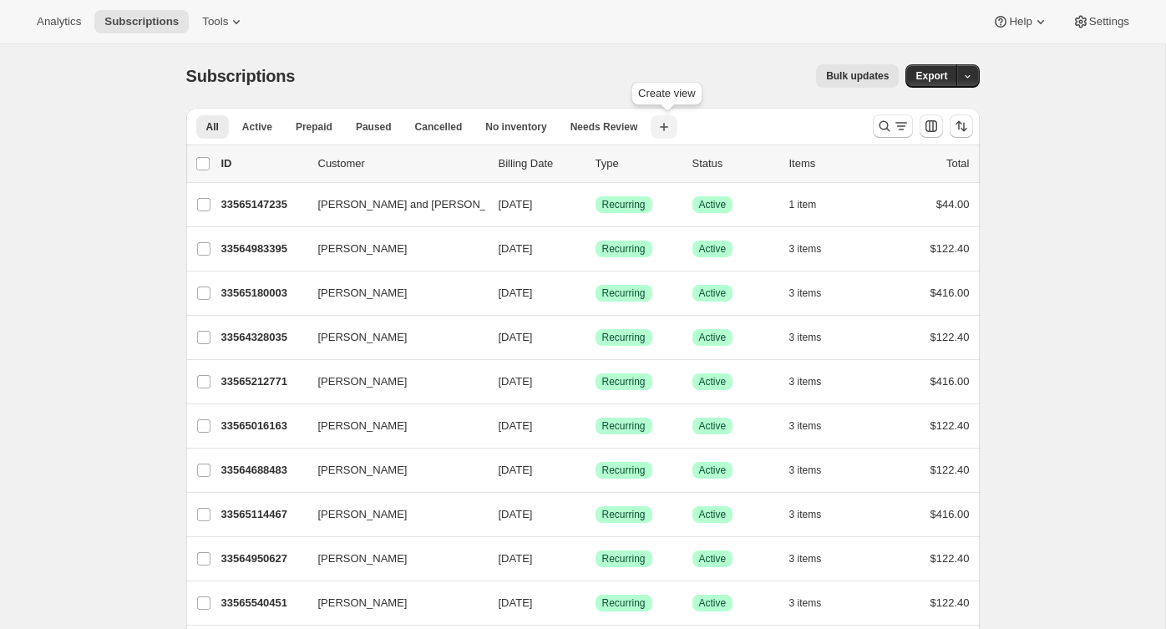
click at [668, 126] on icon "button" at bounding box center [664, 127] width 8 height 8
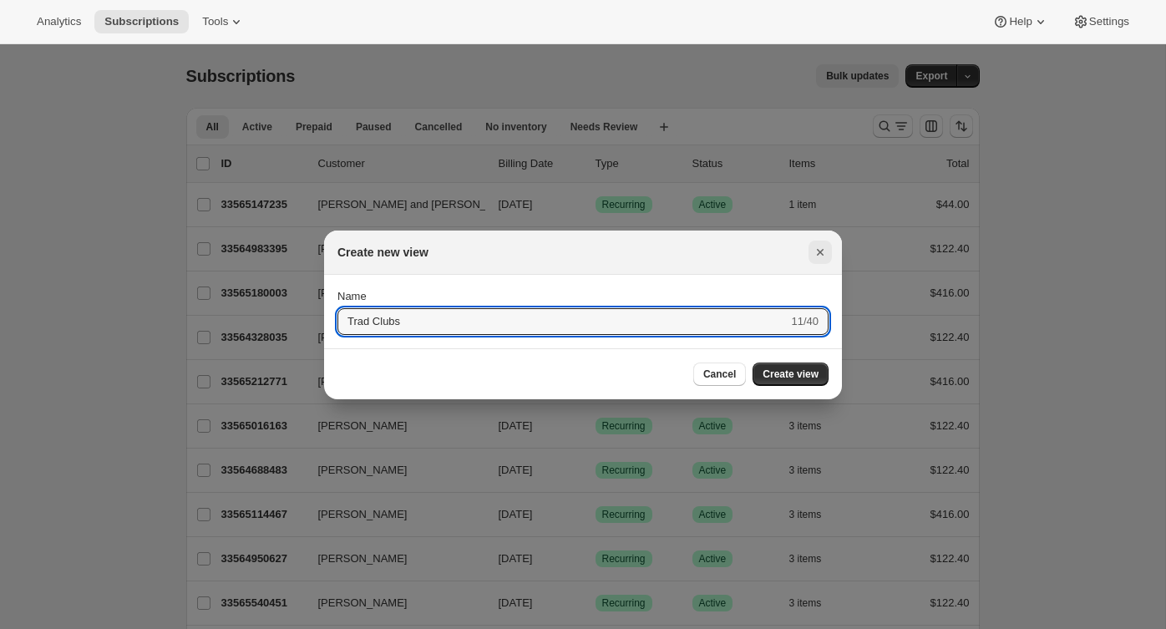
type input "Trad Clubs"
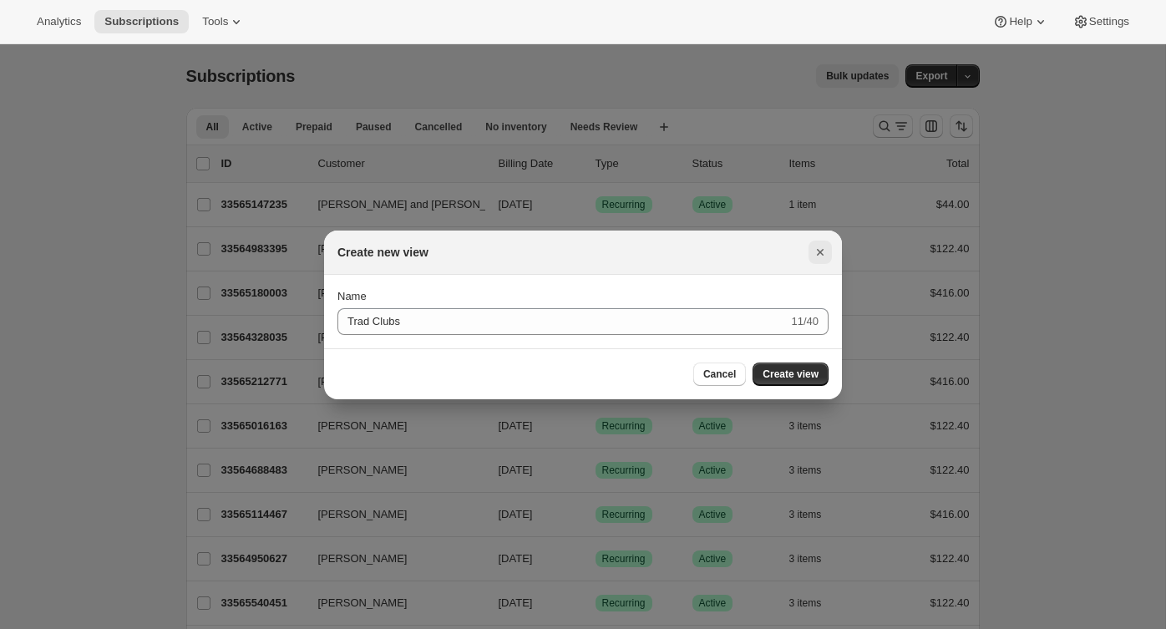
click at [820, 247] on icon "Close" at bounding box center [820, 252] width 17 height 17
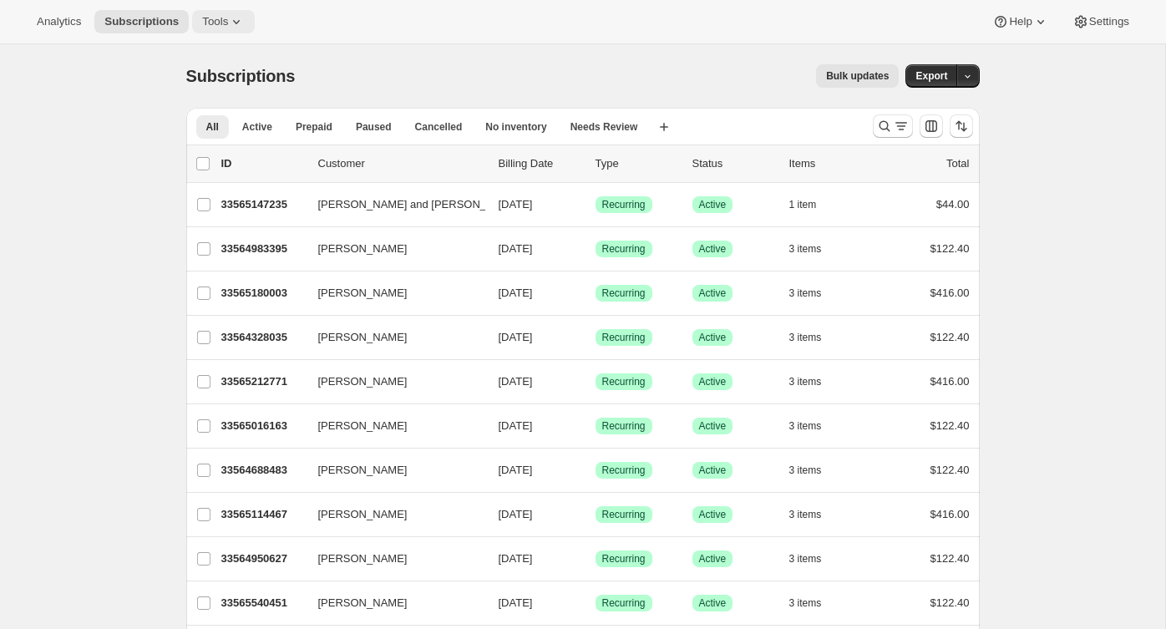
click at [240, 22] on icon at bounding box center [236, 22] width 7 height 4
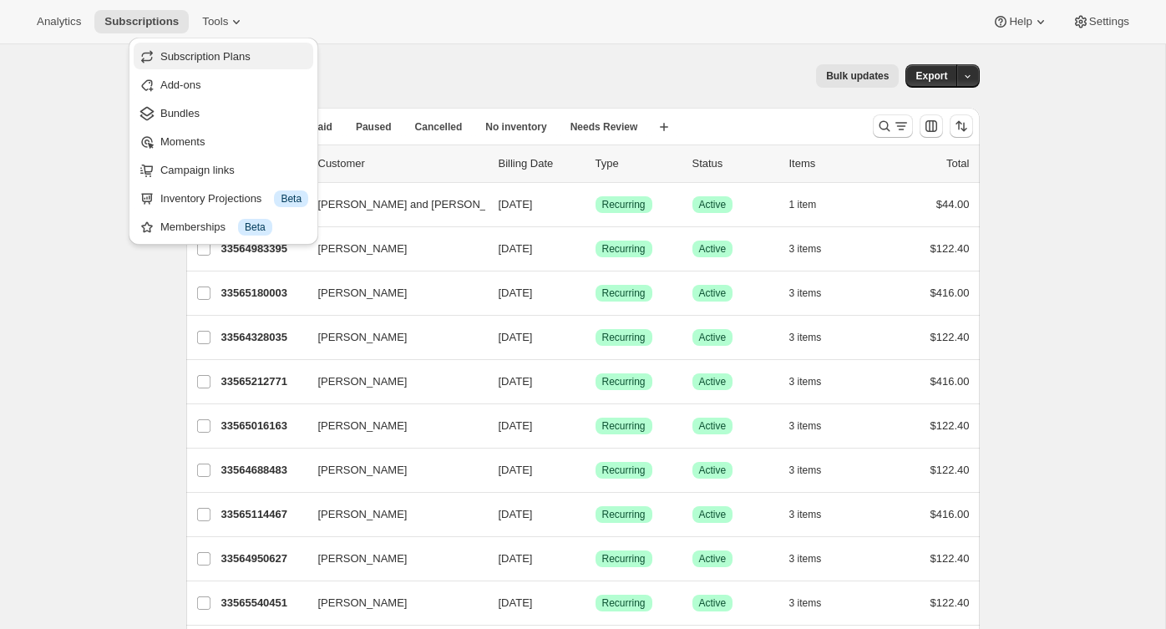
click at [238, 59] on span "Subscription Plans" at bounding box center [205, 56] width 90 height 13
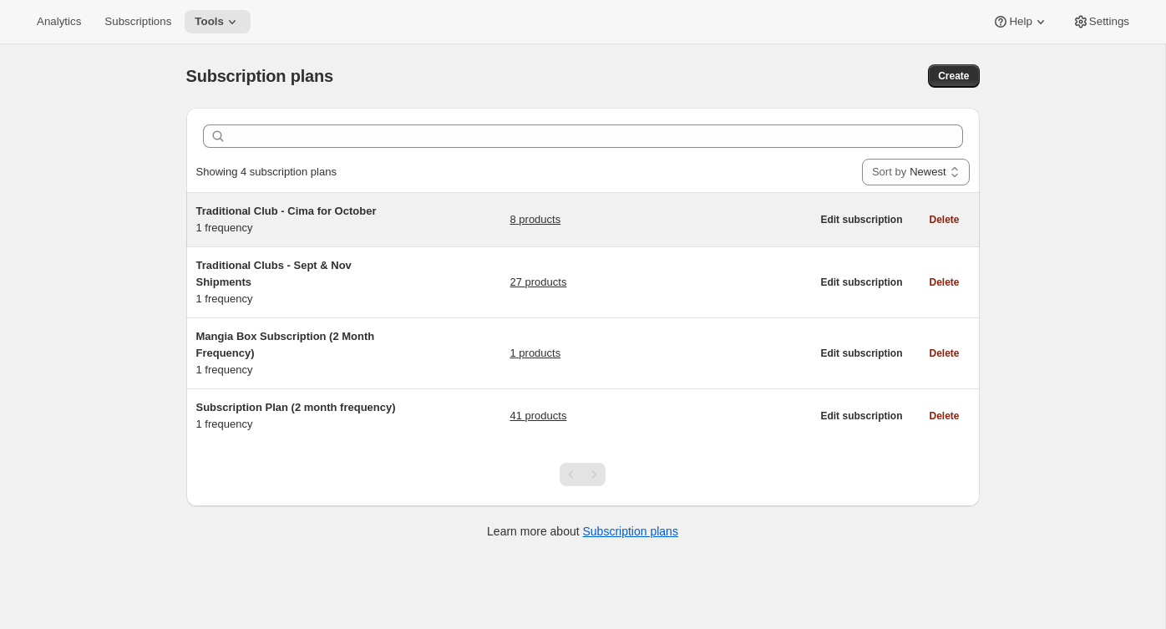
click at [277, 205] on span "Traditional Club - Cima for October" at bounding box center [286, 211] width 180 height 13
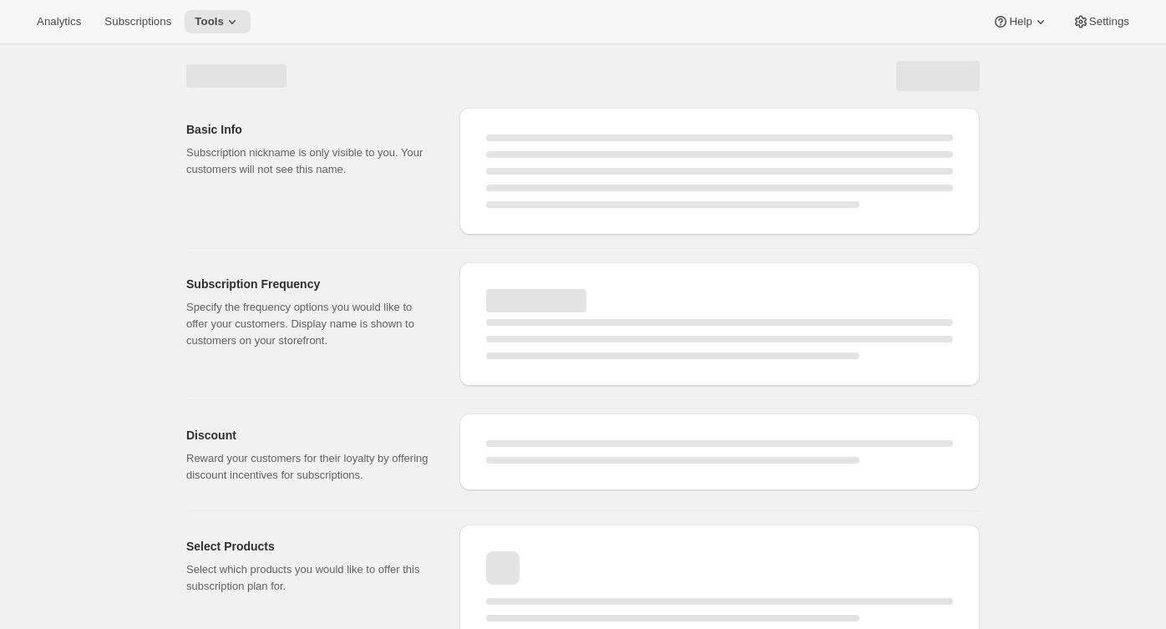
select select "WEEK"
select select "MONTH"
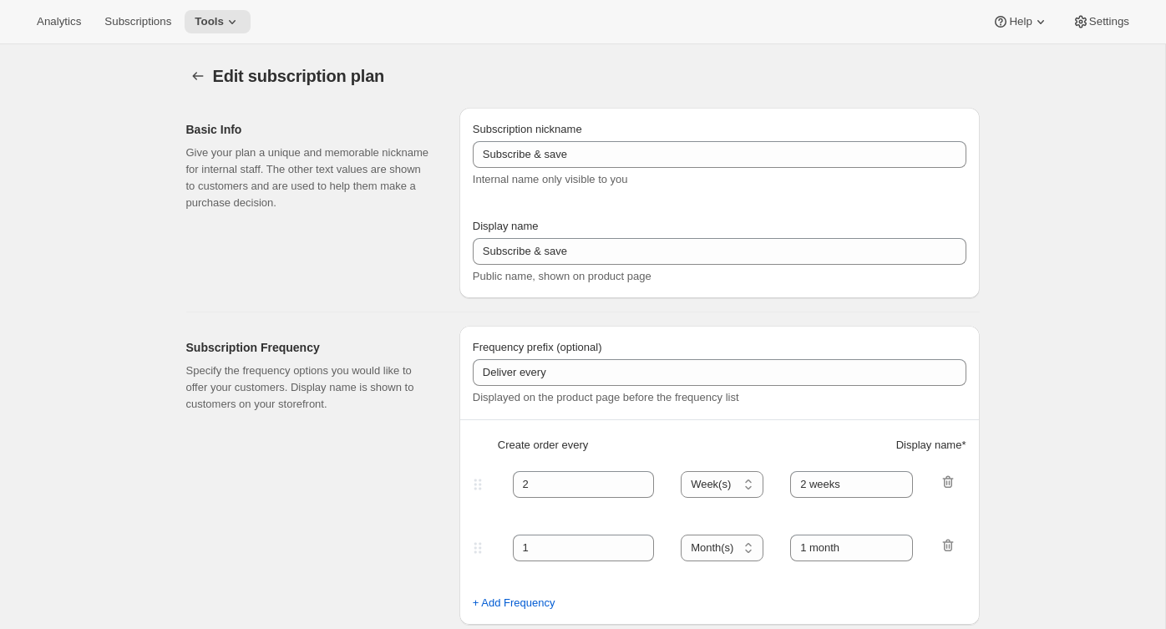
type input "Traditional Club - Cima for October"
type input "Join the Cima Club"
type input "3"
select select "MONTH"
type input "3 months"
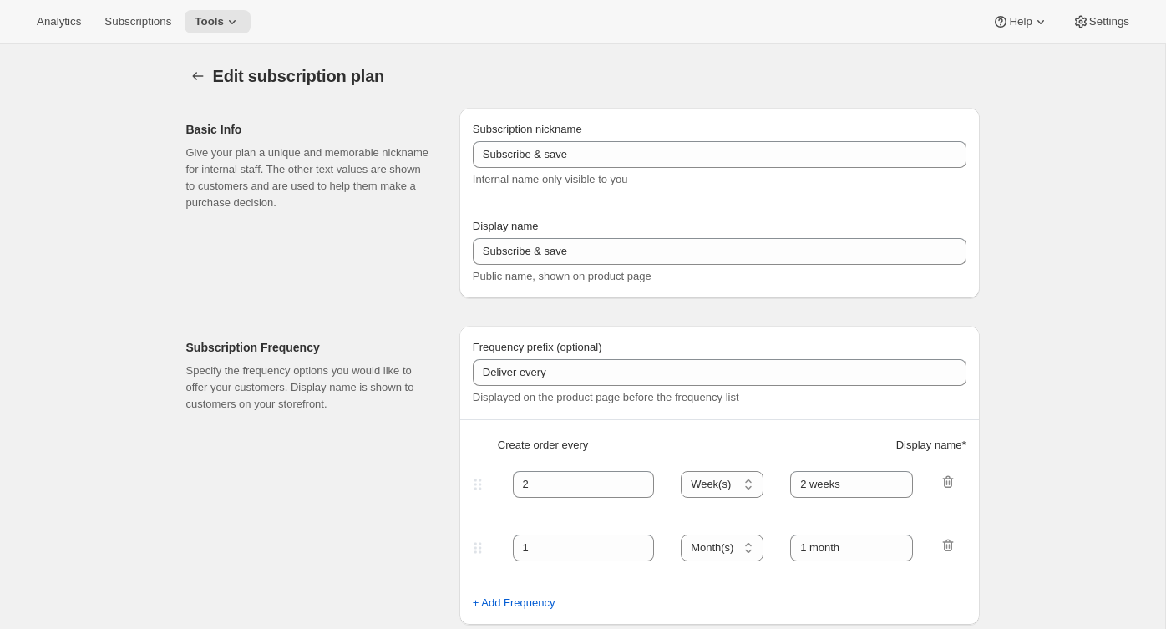
checkbox input "true"
select select "YEARDAY"
select select "10"
select select "15"
select select "2"
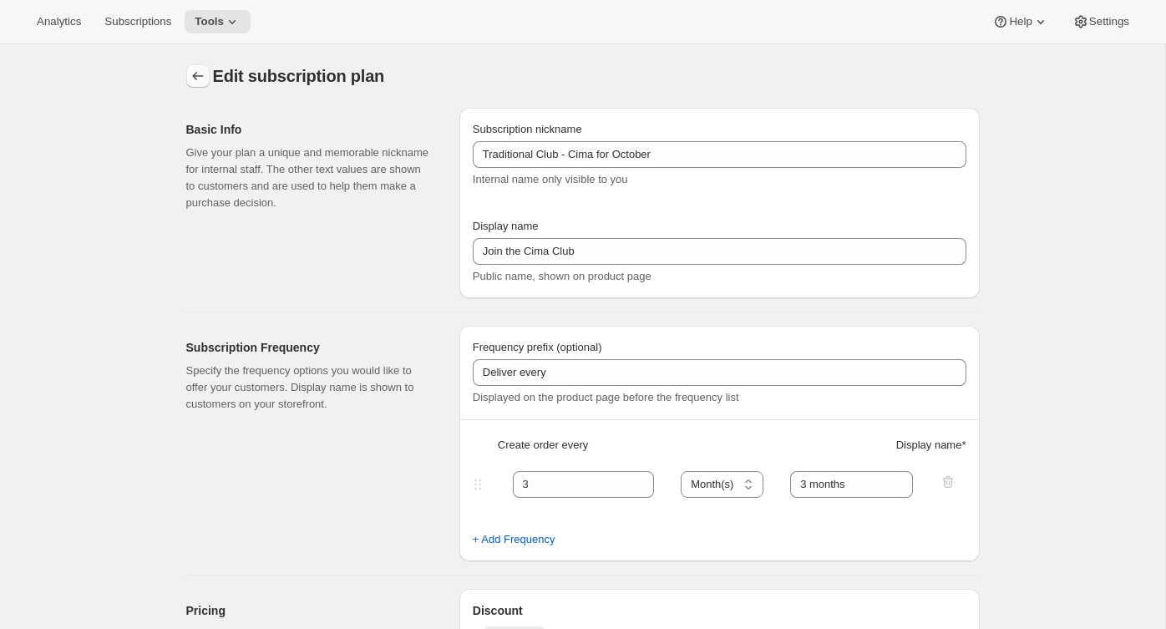
click at [195, 71] on icon "Subscription plans" at bounding box center [198, 76] width 17 height 17
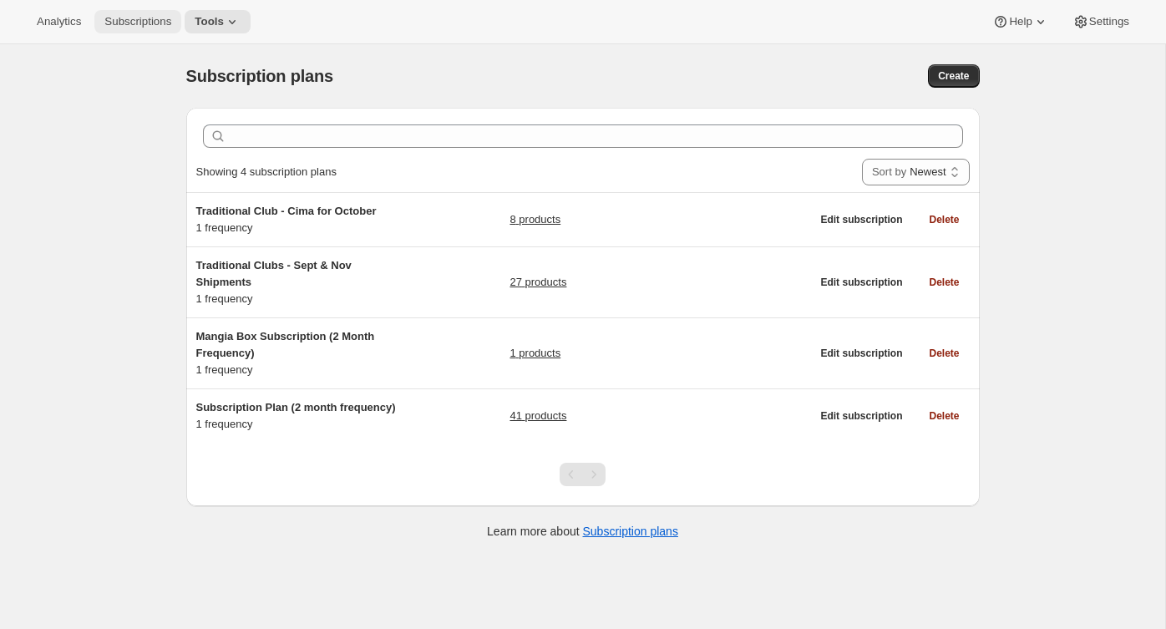
click at [133, 28] on span "Subscriptions" at bounding box center [137, 21] width 67 height 13
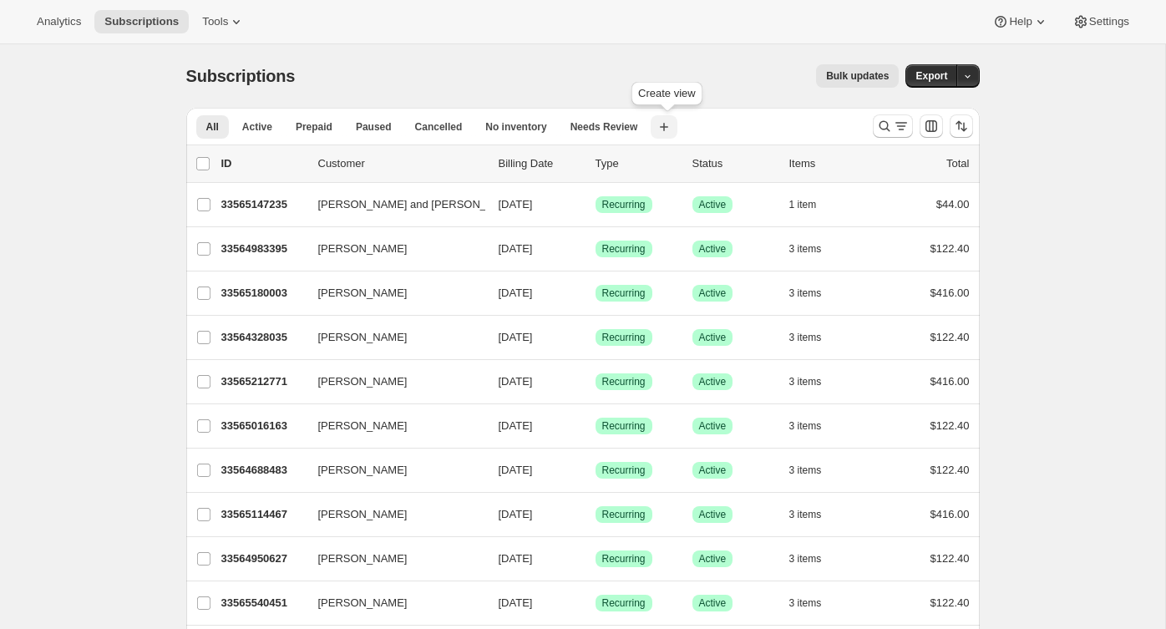
click at [667, 128] on icon "button" at bounding box center [664, 127] width 8 height 8
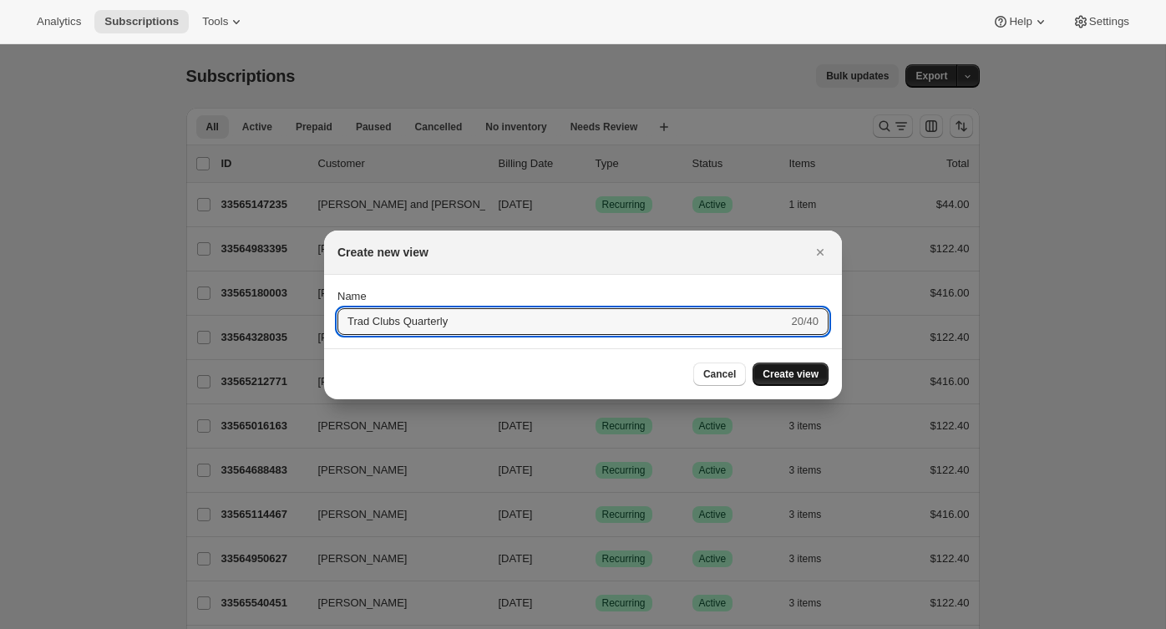
type input "Trad Clubs Quarterly"
click at [777, 373] on span "Create view" at bounding box center [791, 374] width 56 height 13
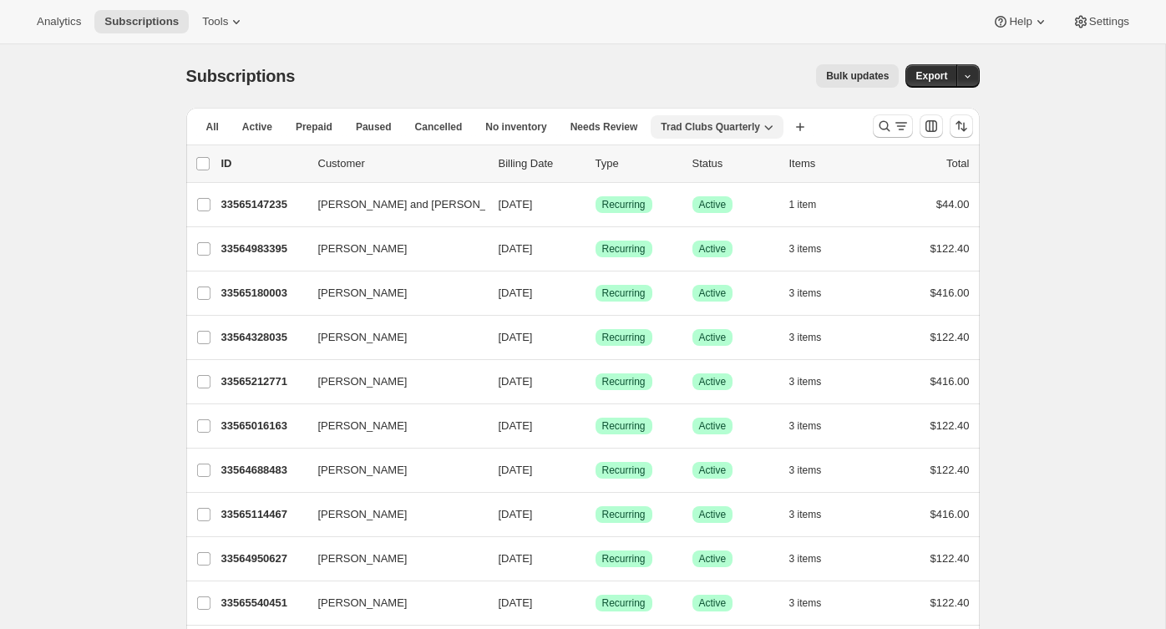
click at [777, 129] on icon "button" at bounding box center [768, 127] width 17 height 17
click at [735, 127] on span "Trad Clubs Quarterly" at bounding box center [710, 126] width 99 height 13
click at [884, 132] on icon "Search and filter results" at bounding box center [884, 126] width 17 height 17
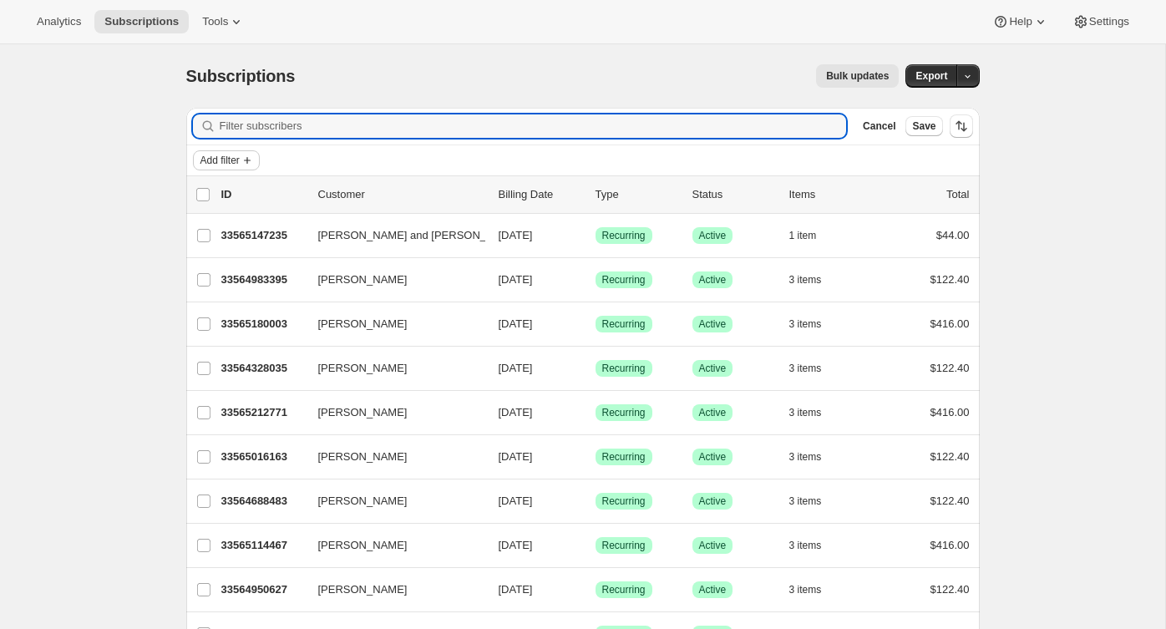
click at [236, 160] on span "Add filter" at bounding box center [219, 160] width 39 height 13
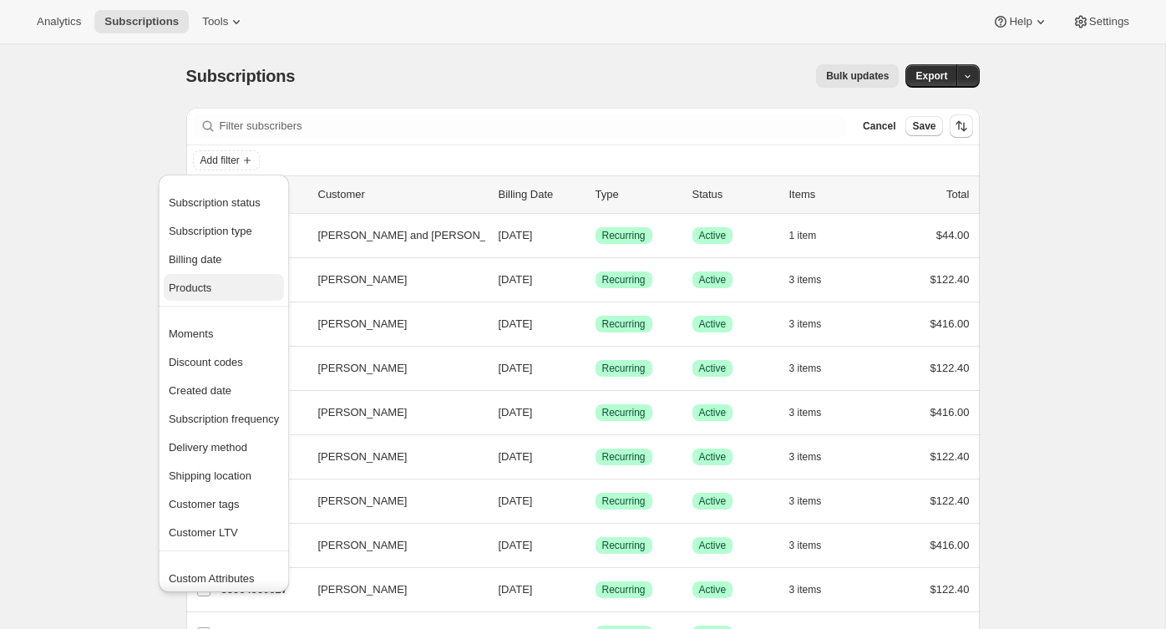
click at [208, 296] on span "Products" at bounding box center [224, 288] width 110 height 17
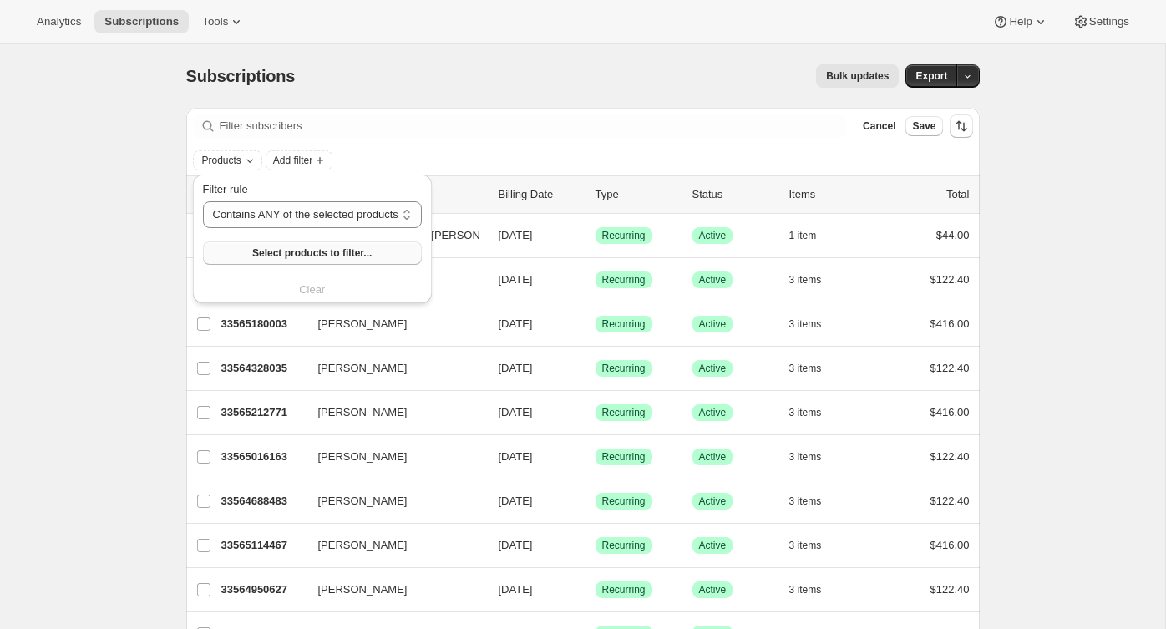
click at [263, 255] on span "Select products to filter..." at bounding box center [311, 252] width 119 height 13
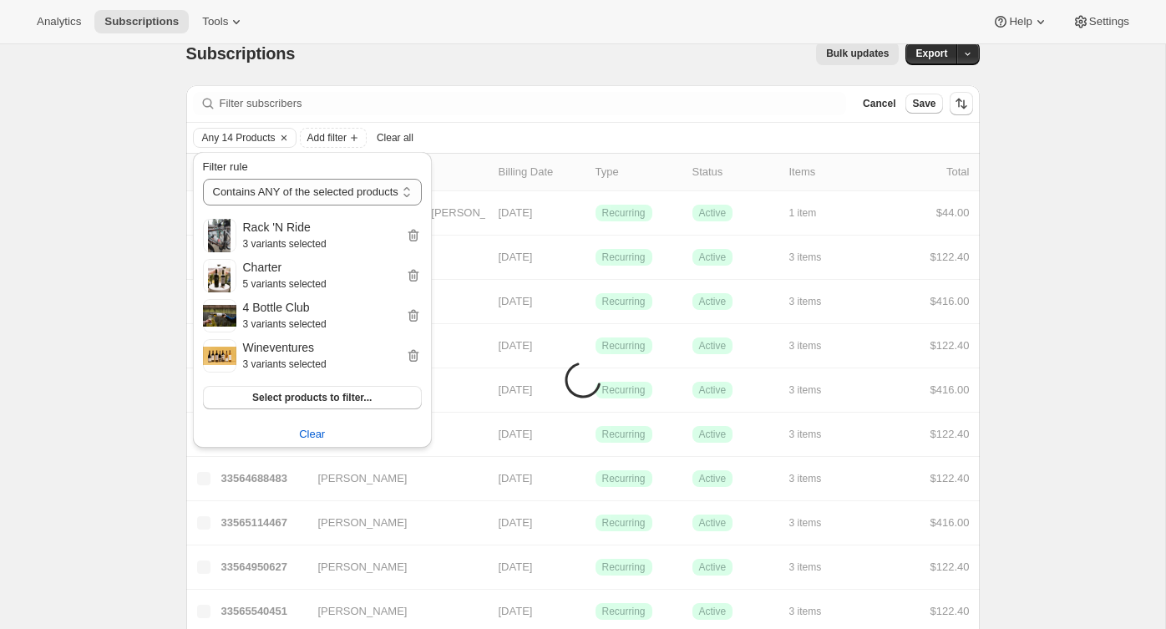
scroll to position [21, 0]
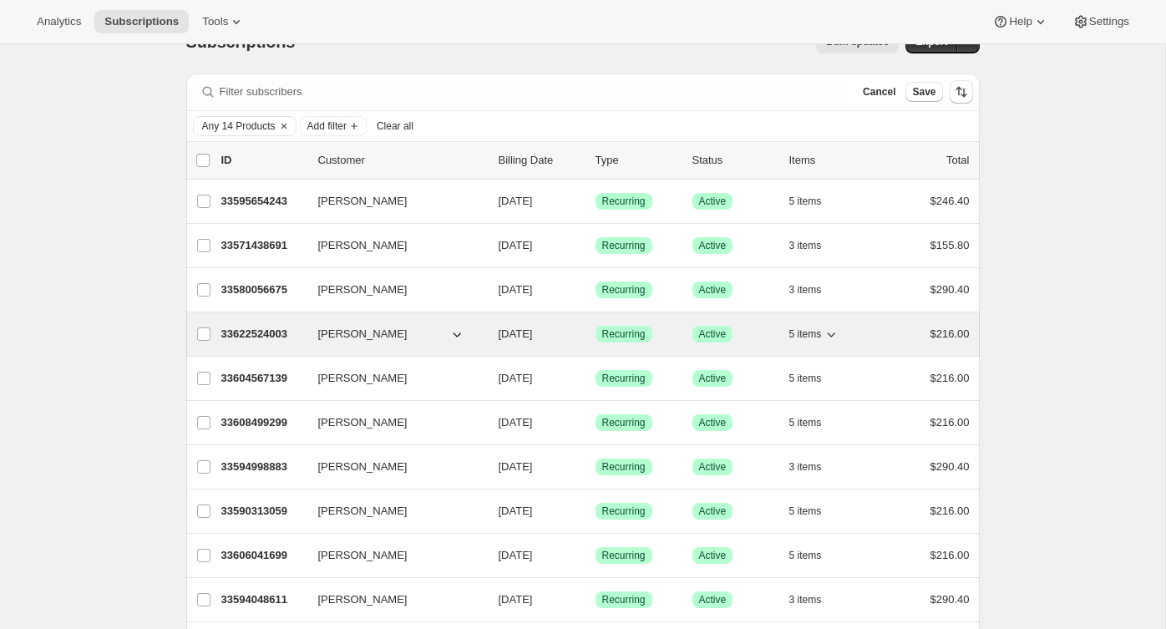
scroll to position [0, 0]
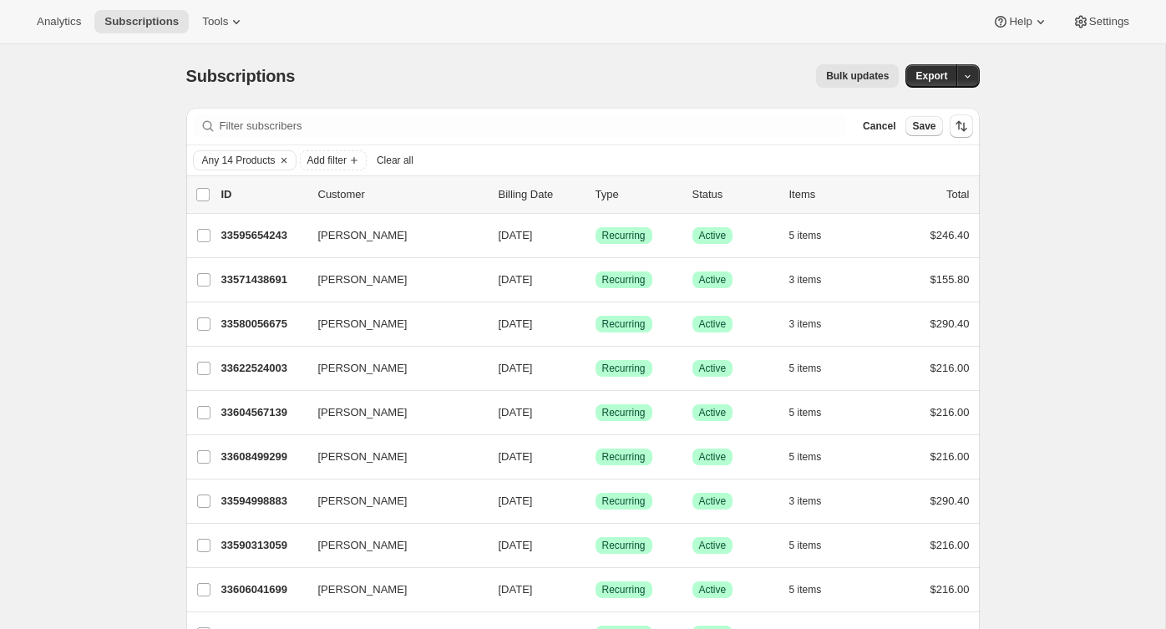
click at [929, 127] on span "Save" at bounding box center [923, 125] width 23 height 13
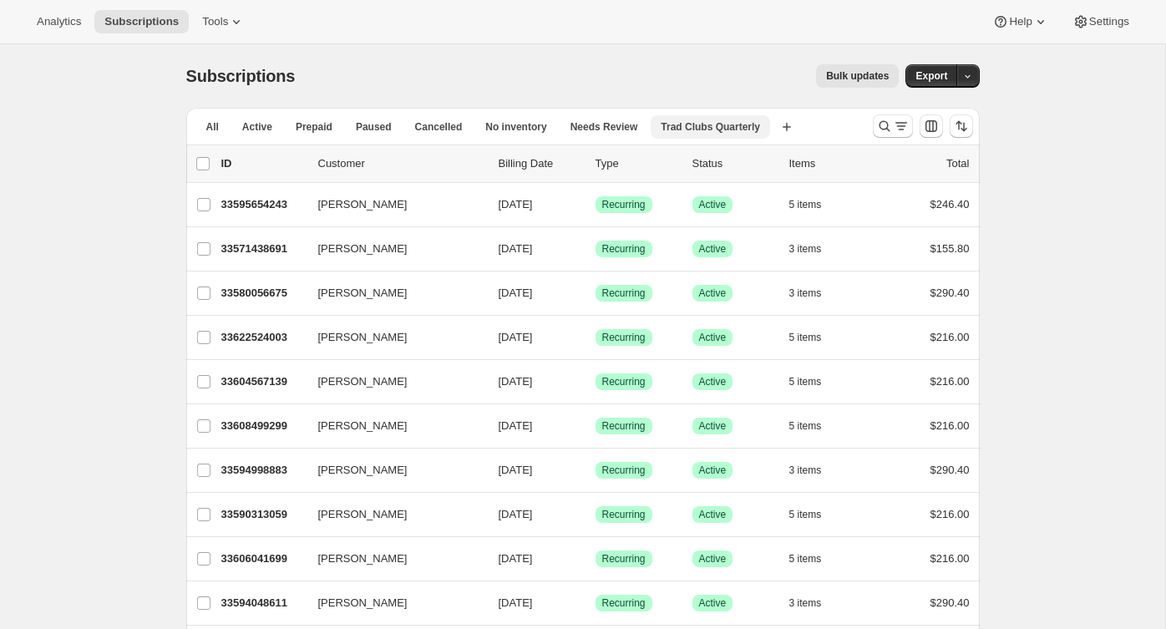
click at [725, 127] on span "Trad Clubs Quarterly" at bounding box center [710, 126] width 99 height 13
click at [754, 126] on span "Trad Clubs Quarterly" at bounding box center [710, 126] width 99 height 13
click at [774, 131] on icon "button" at bounding box center [768, 127] width 17 height 17
click at [774, 130] on icon "button" at bounding box center [768, 127] width 17 height 17
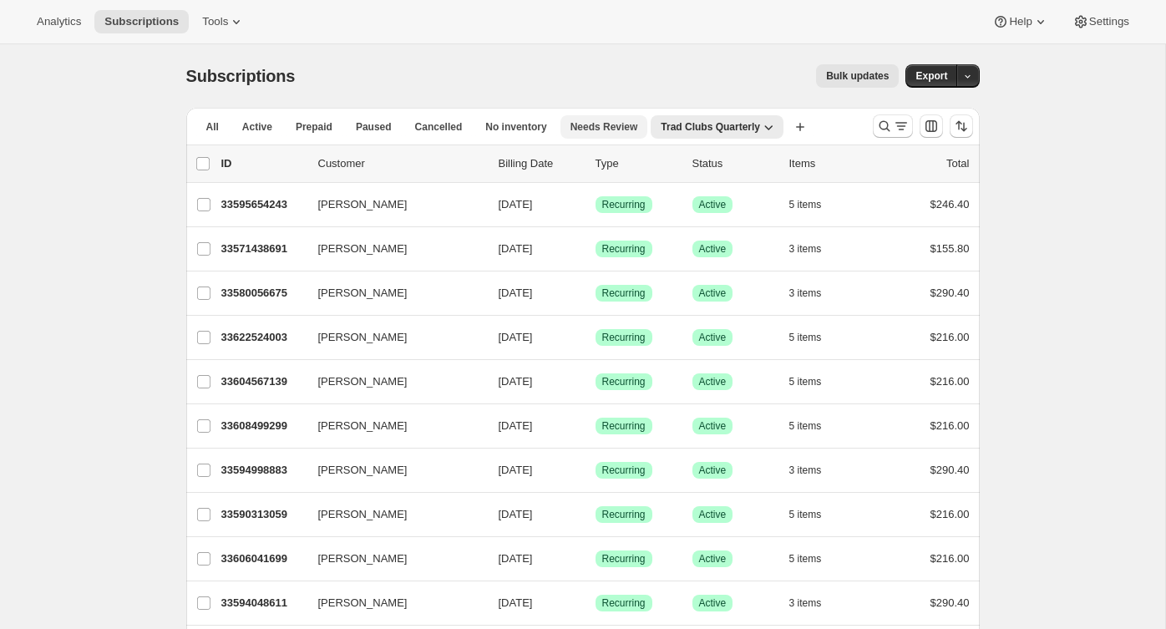
click at [610, 125] on span "Needs Review" at bounding box center [605, 126] width 68 height 13
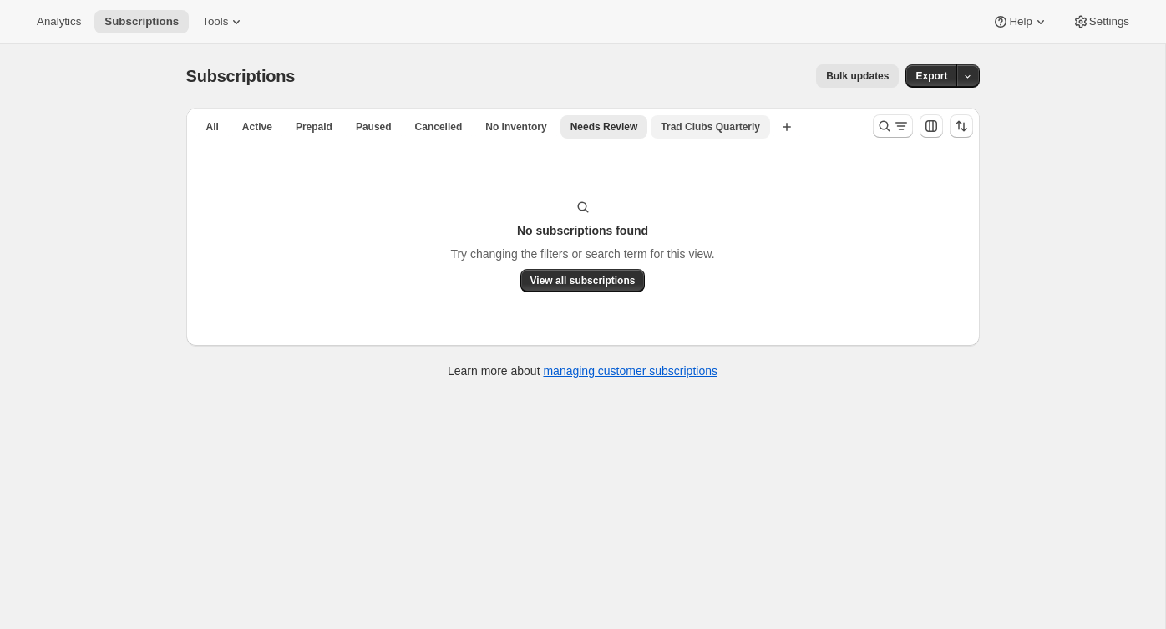
click at [678, 124] on span "Trad Clubs Quarterly" at bounding box center [710, 126] width 99 height 13
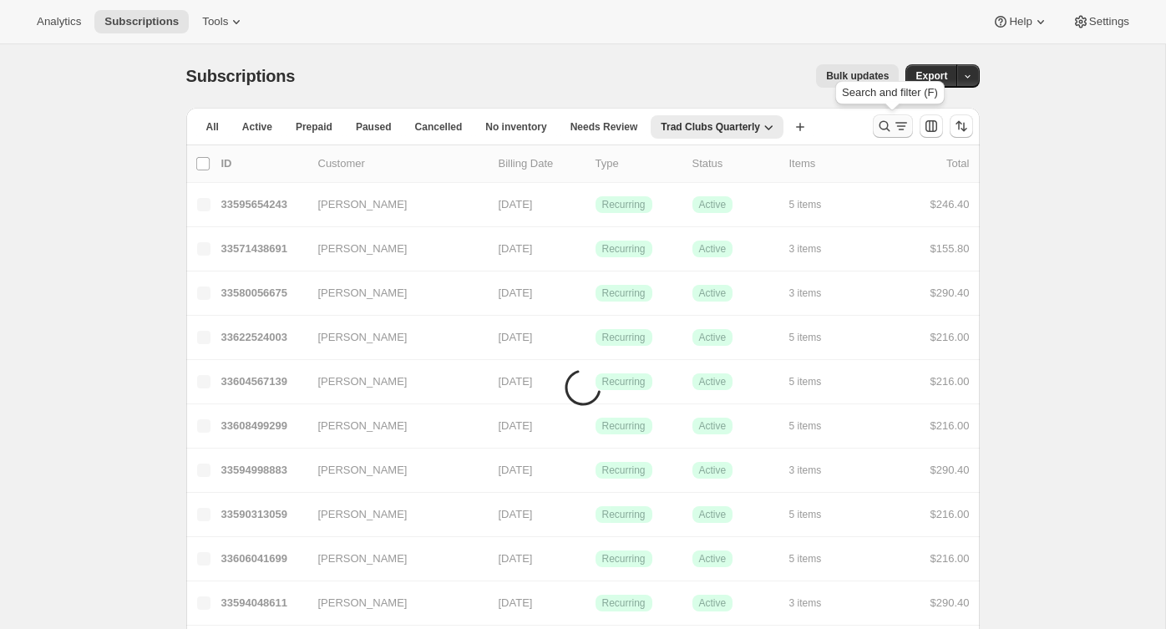
click at [888, 125] on icon "Search and filter results" at bounding box center [884, 126] width 17 height 17
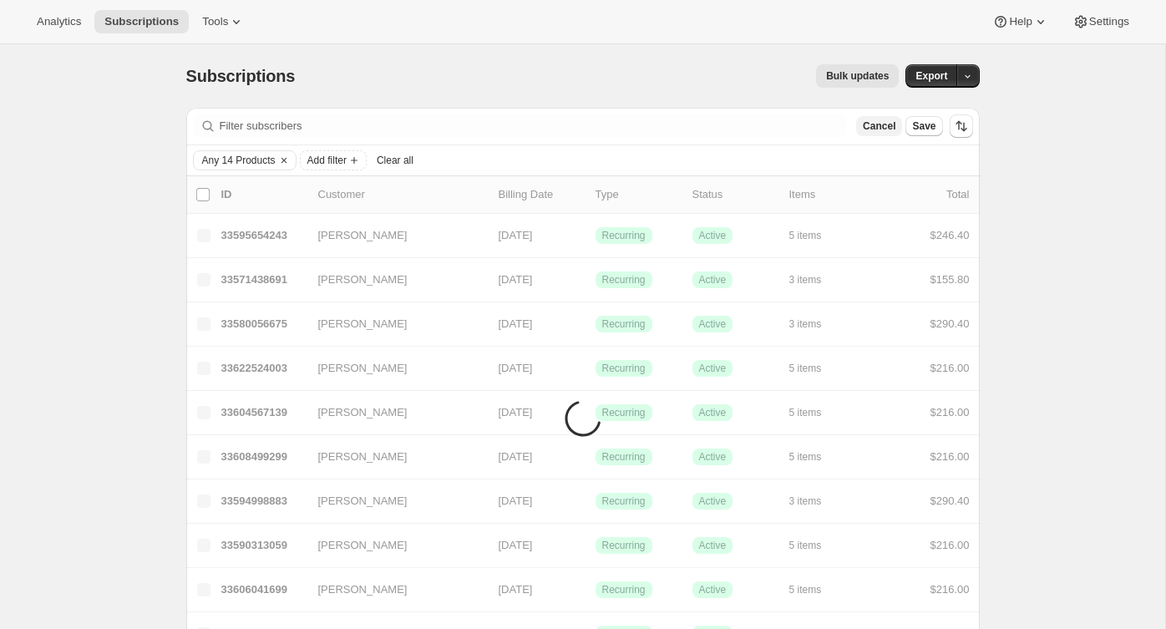
click at [881, 124] on span "Cancel" at bounding box center [879, 125] width 33 height 13
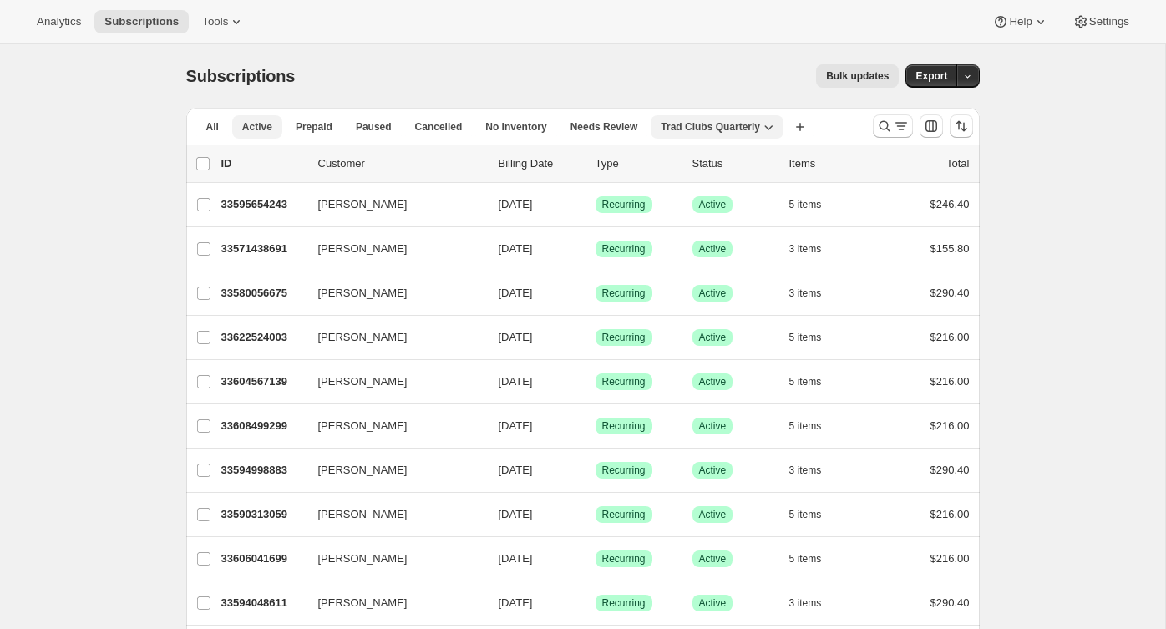
click at [249, 124] on span "Active" at bounding box center [257, 126] width 30 height 13
click at [703, 126] on span "Trad Clubs Quarterly" at bounding box center [710, 126] width 99 height 13
click at [216, 129] on span "All" at bounding box center [212, 126] width 13 height 13
click at [235, 18] on icon at bounding box center [236, 21] width 17 height 17
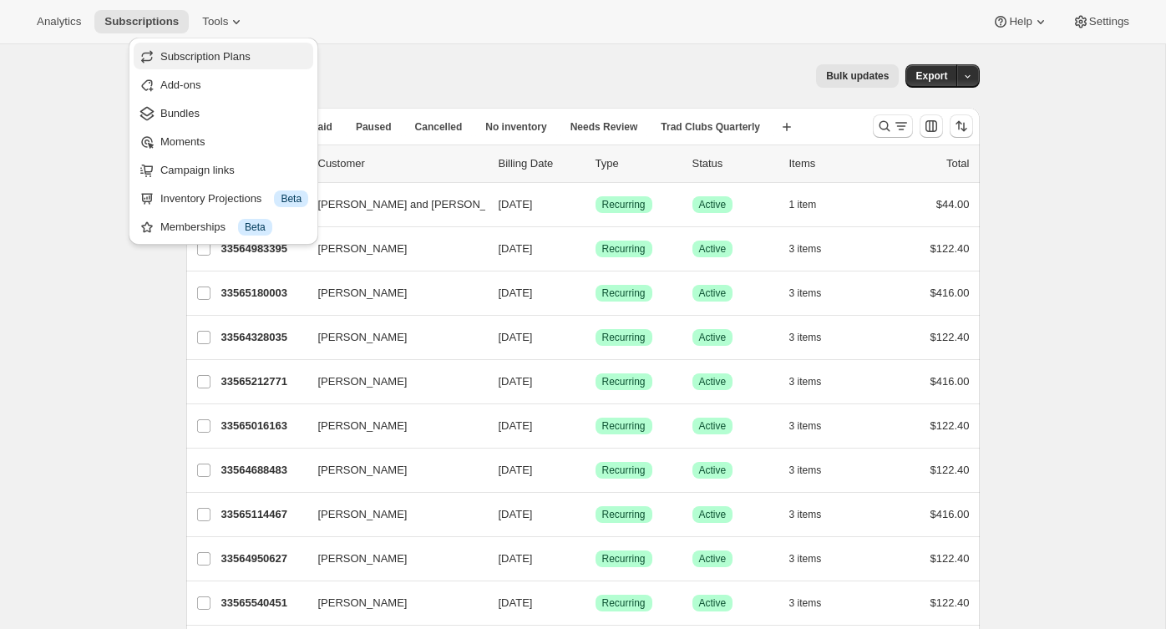
click at [235, 48] on span "Subscription Plans" at bounding box center [234, 56] width 148 height 17
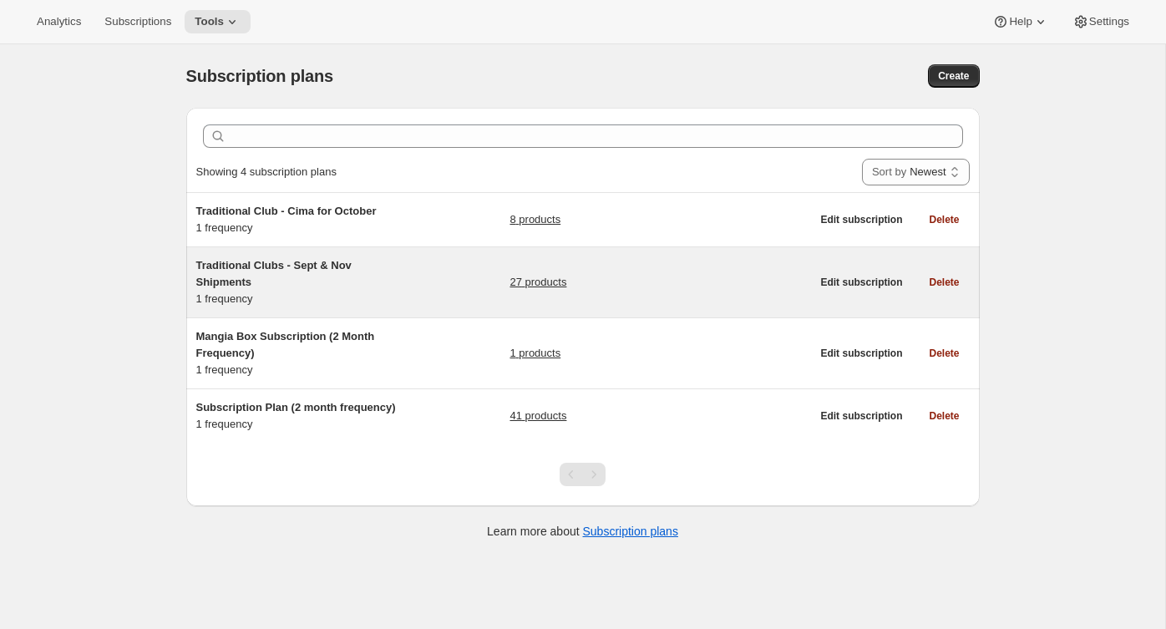
click at [241, 265] on span "Traditional Clubs - Sept & Nov Shipments" at bounding box center [273, 273] width 155 height 29
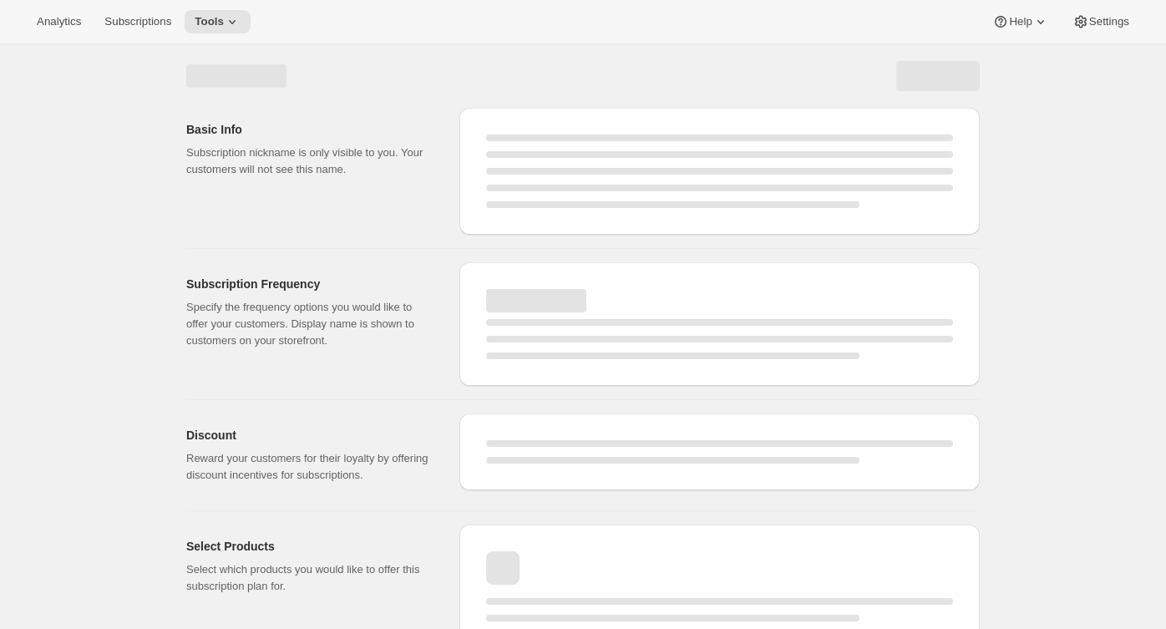
select select "WEEK"
select select "MONTH"
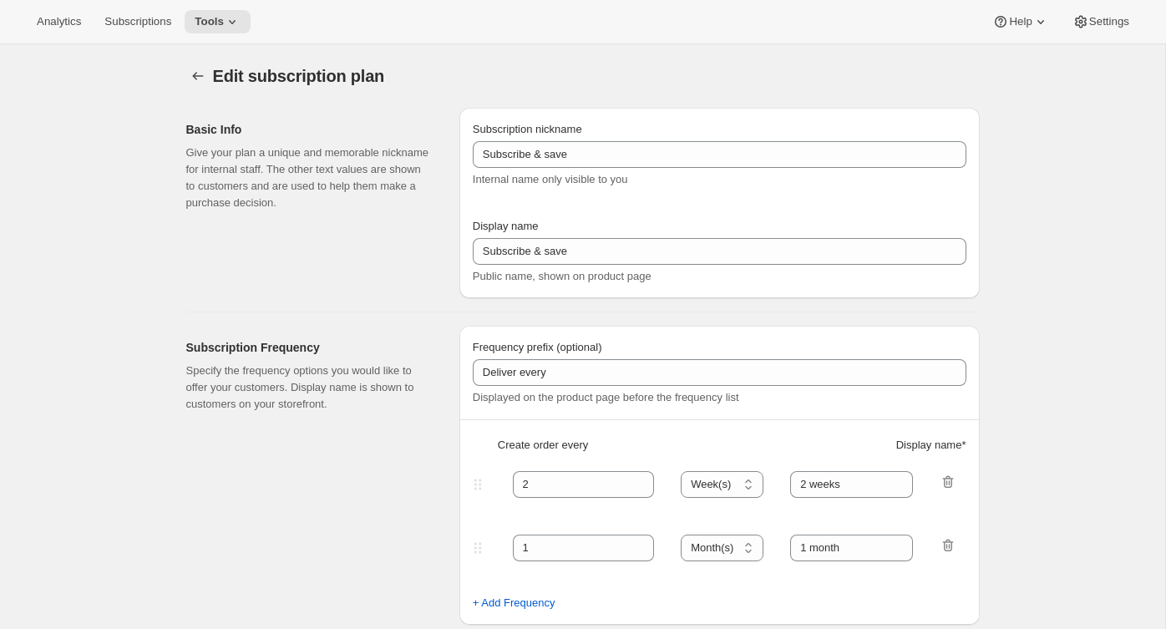
type input "Traditional Clubs - Sept & Nov Shipments"
type input "Join the club"
type input "Delivers quarterly"
type input "3"
select select "MONTH"
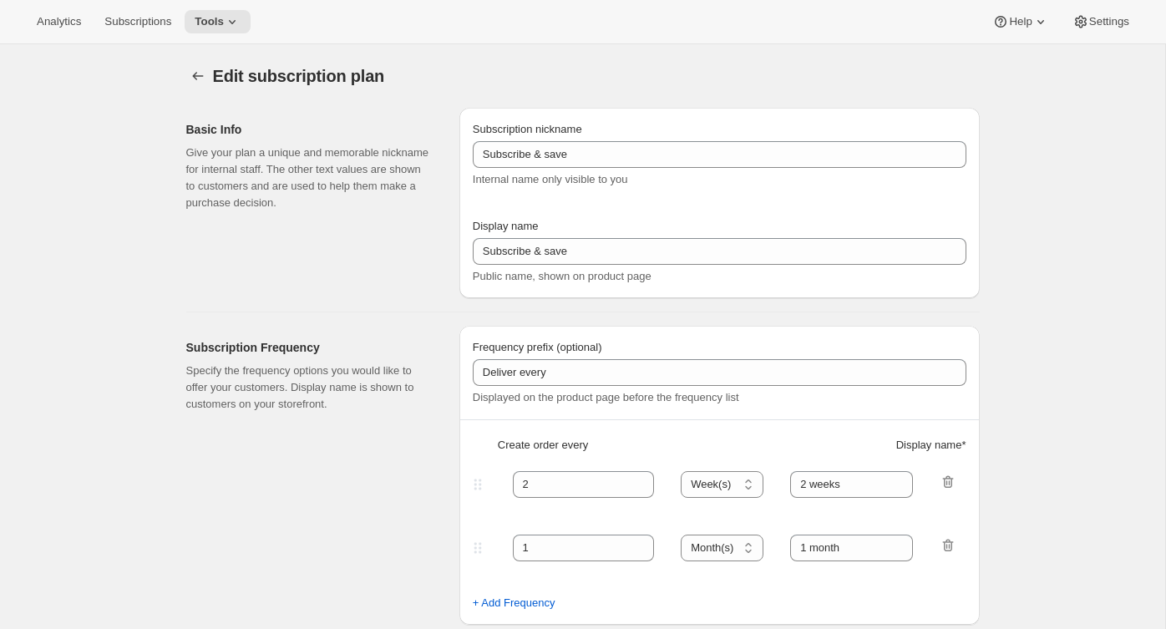
type input "(Sept, Nov)"
checkbox input "true"
select select "YEARDAY"
select select "9"
select select "10"
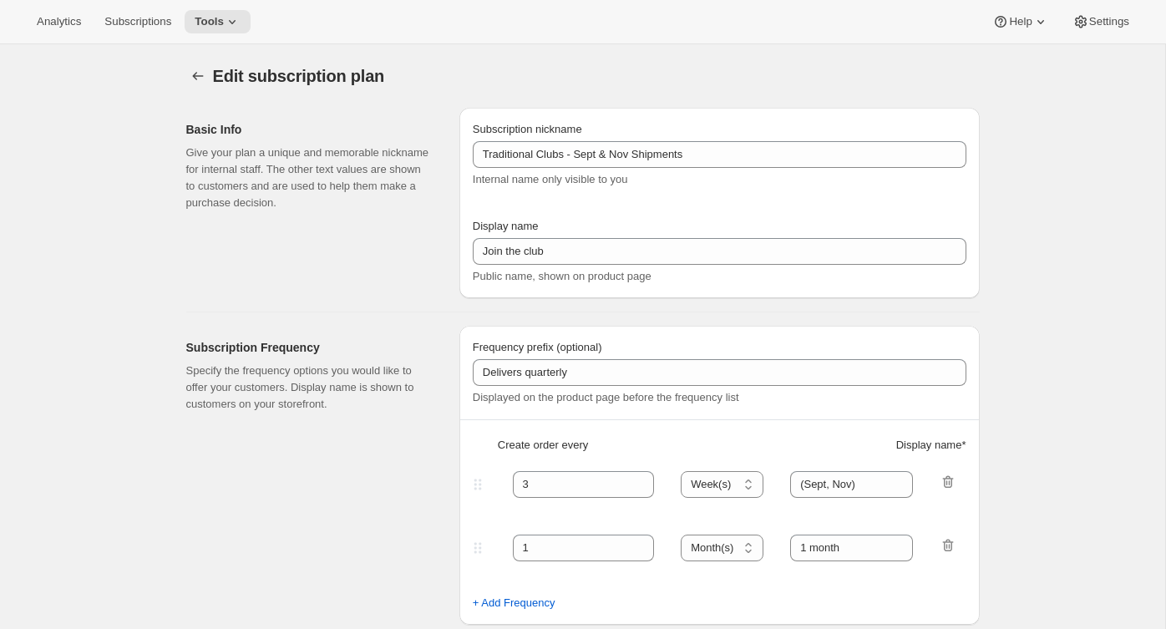
select select "11"
select select "5"
select select "2"
select select "4"
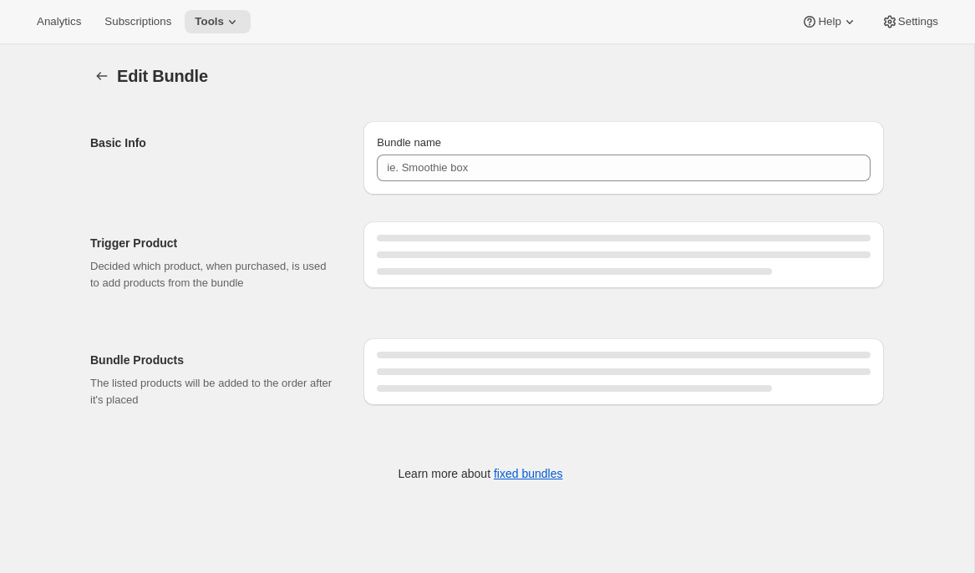
type input "1 Bottle Magnetic Gift Box - Gold Shimmer"
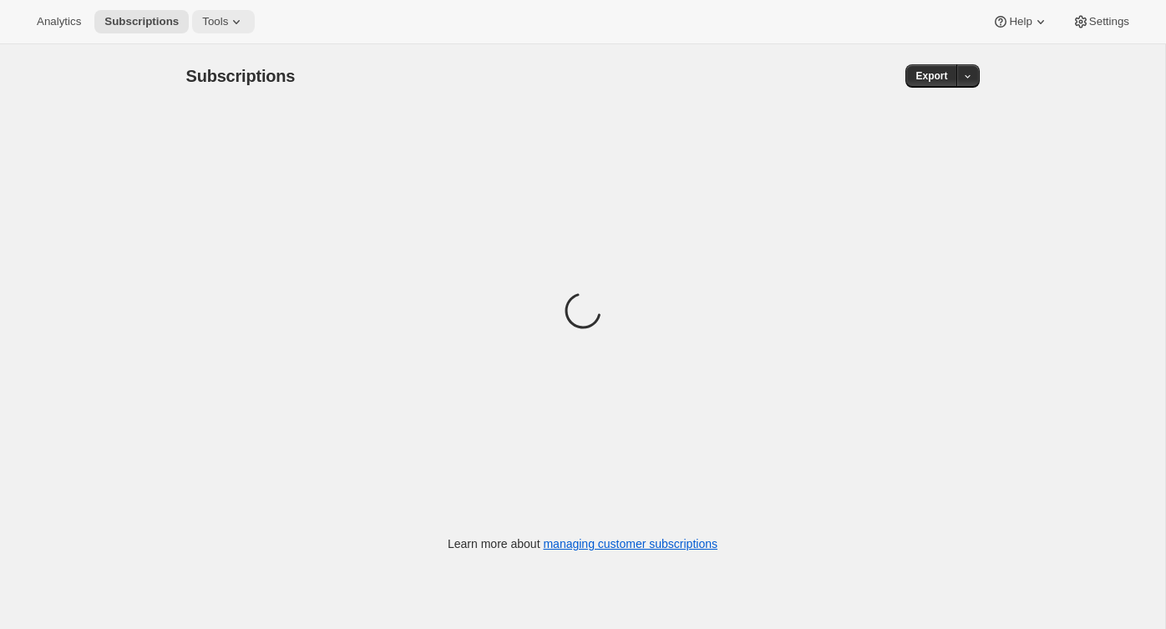
click at [238, 15] on icon at bounding box center [236, 21] width 17 height 17
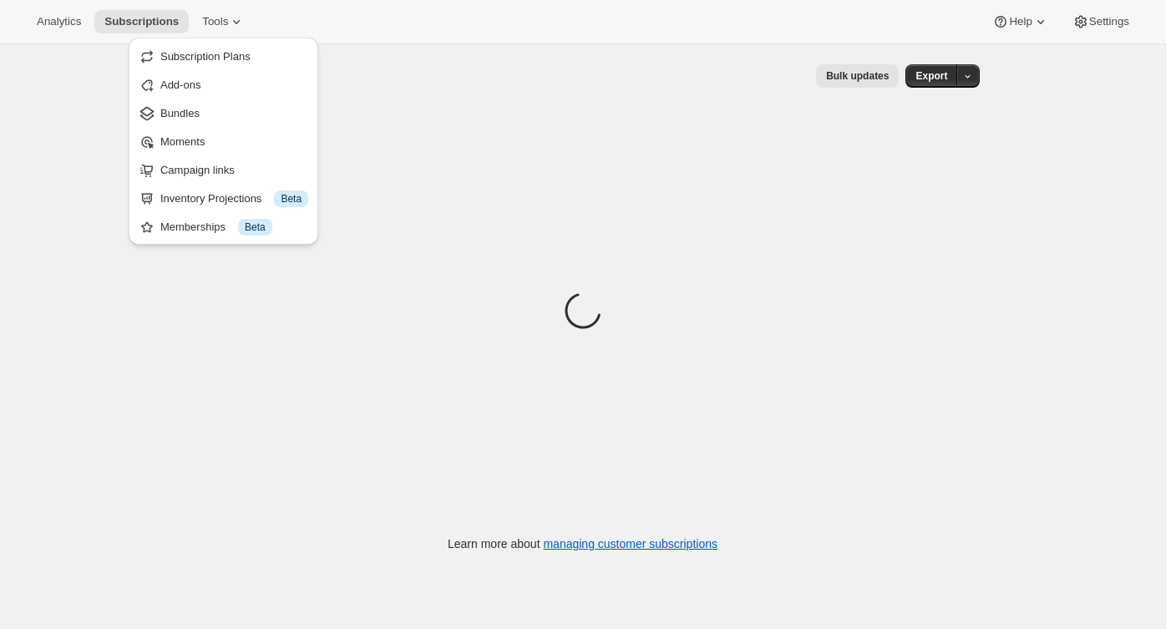
click at [208, 109] on span "Bundles" at bounding box center [234, 113] width 148 height 17
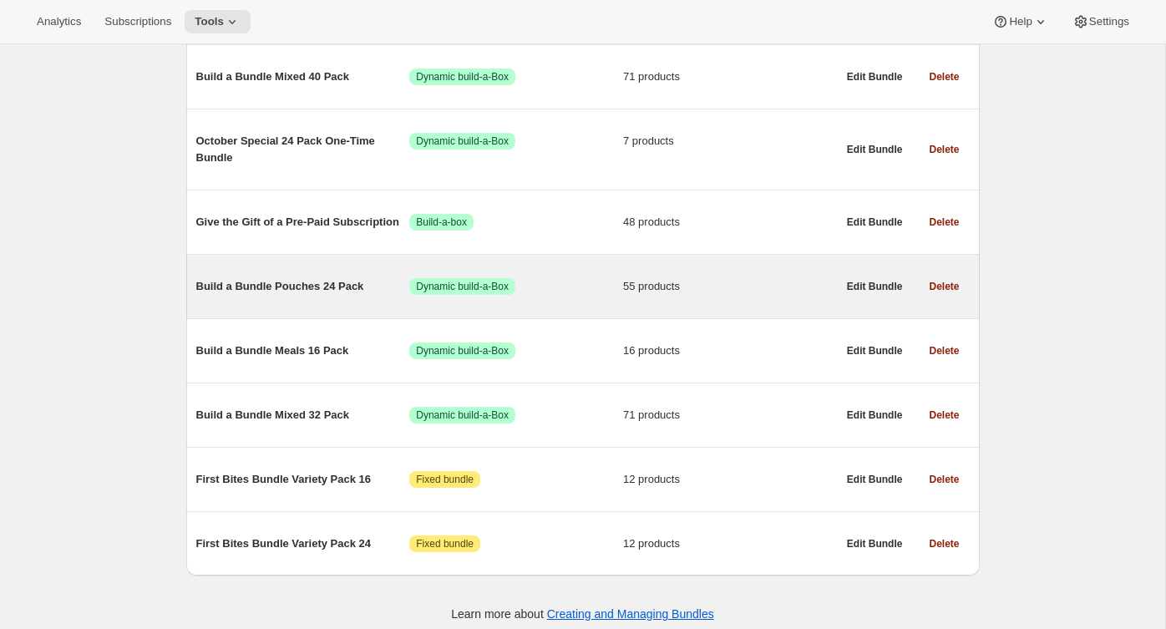
scroll to position [953, 0]
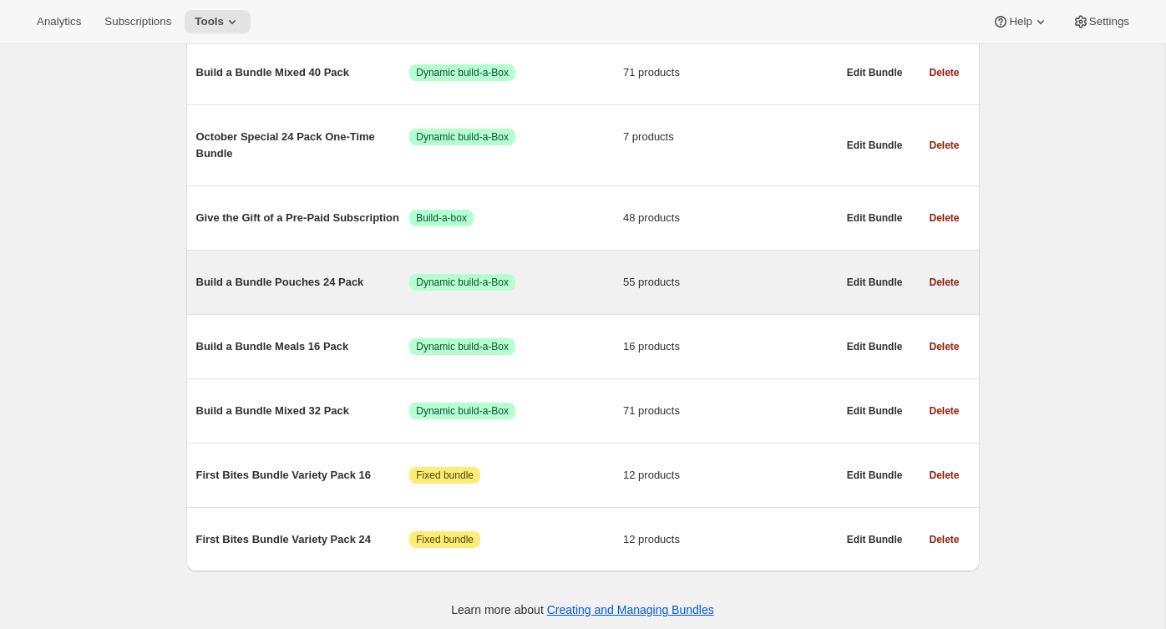
click at [327, 289] on span "Build a Bundle Pouches 24 Pack" at bounding box center [303, 282] width 214 height 17
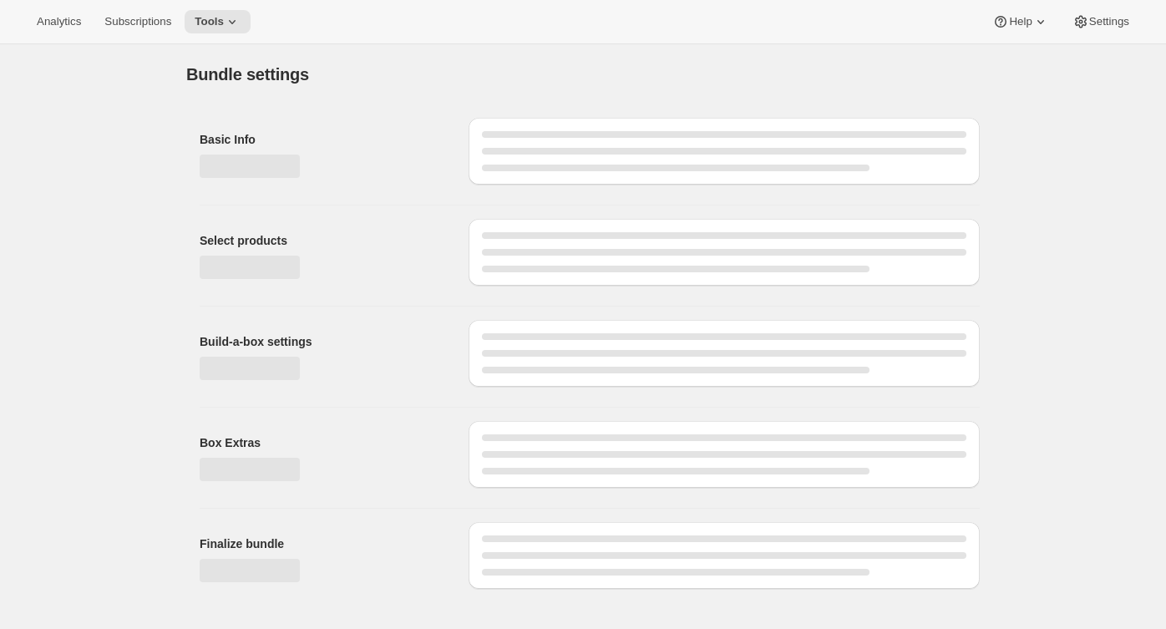
type input "Build a Bundle Pouches 24 Pack"
checkbox input "true"
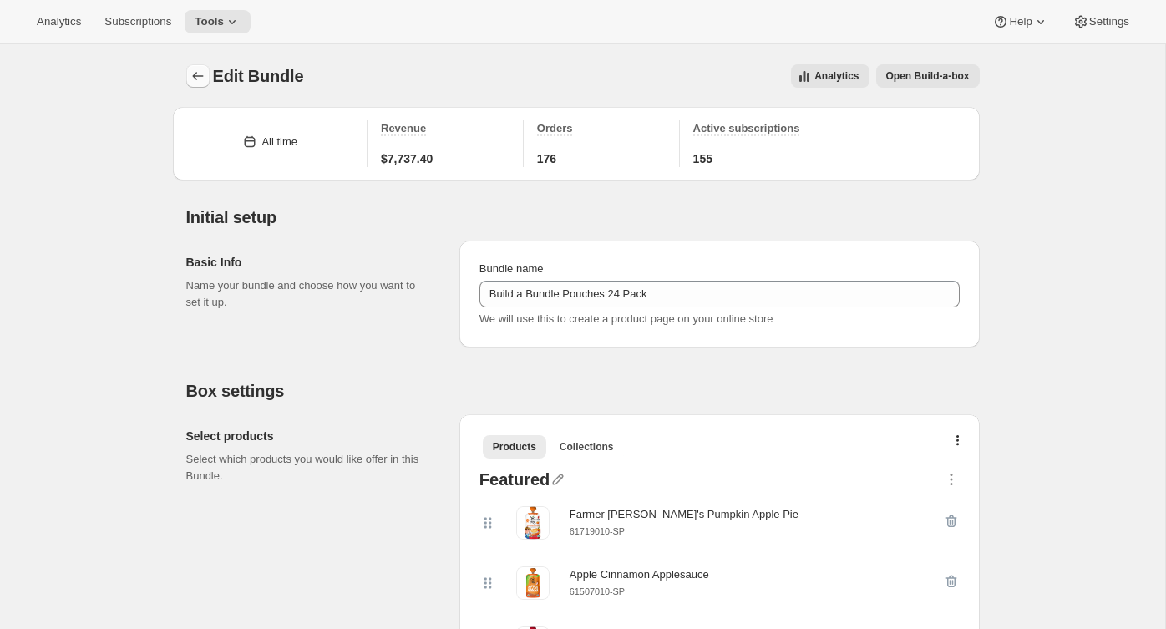
click at [194, 82] on icon "Bundles" at bounding box center [198, 76] width 17 height 17
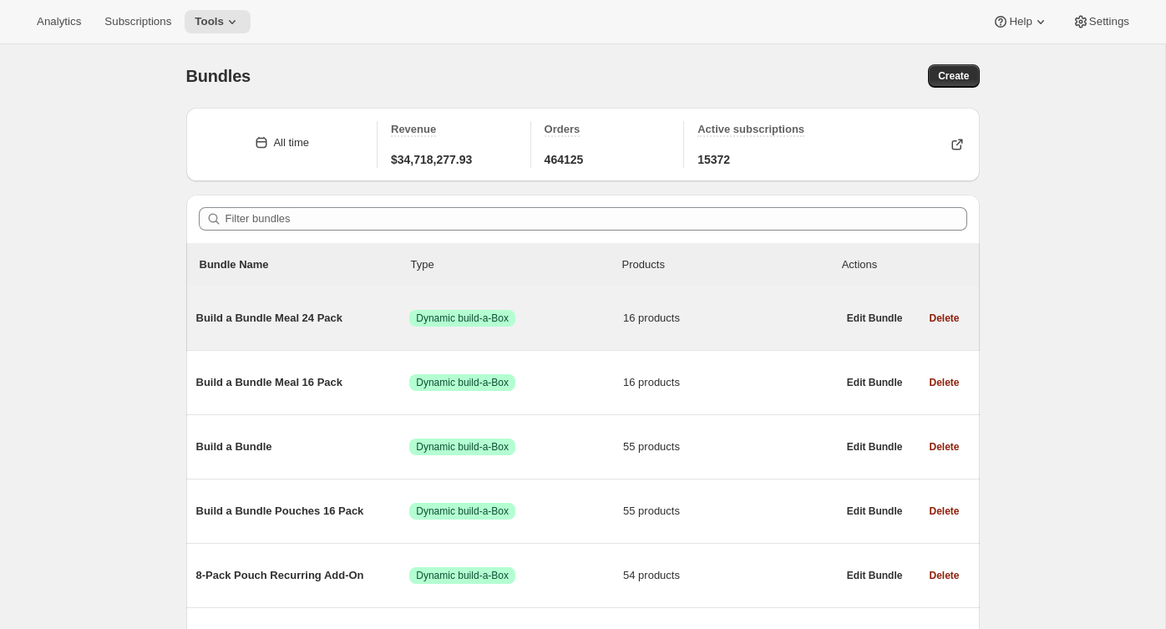
click at [322, 316] on span "Build a Bundle Meal 24 Pack" at bounding box center [303, 318] width 214 height 17
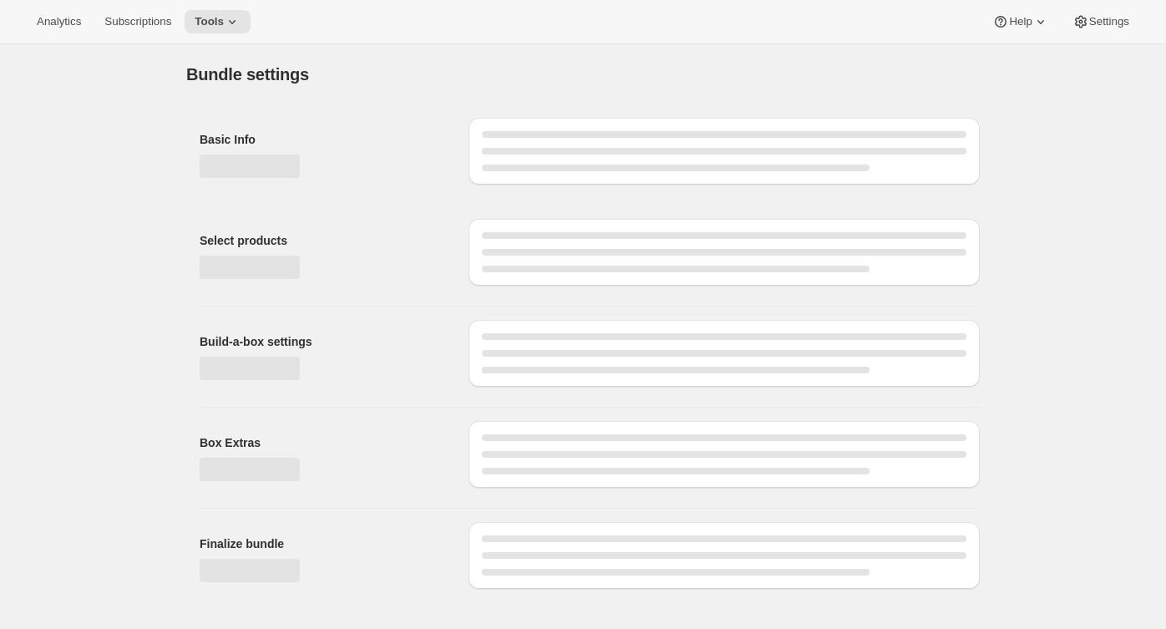
type input "Build a Bundle Meal 24 Pack"
checkbox input "true"
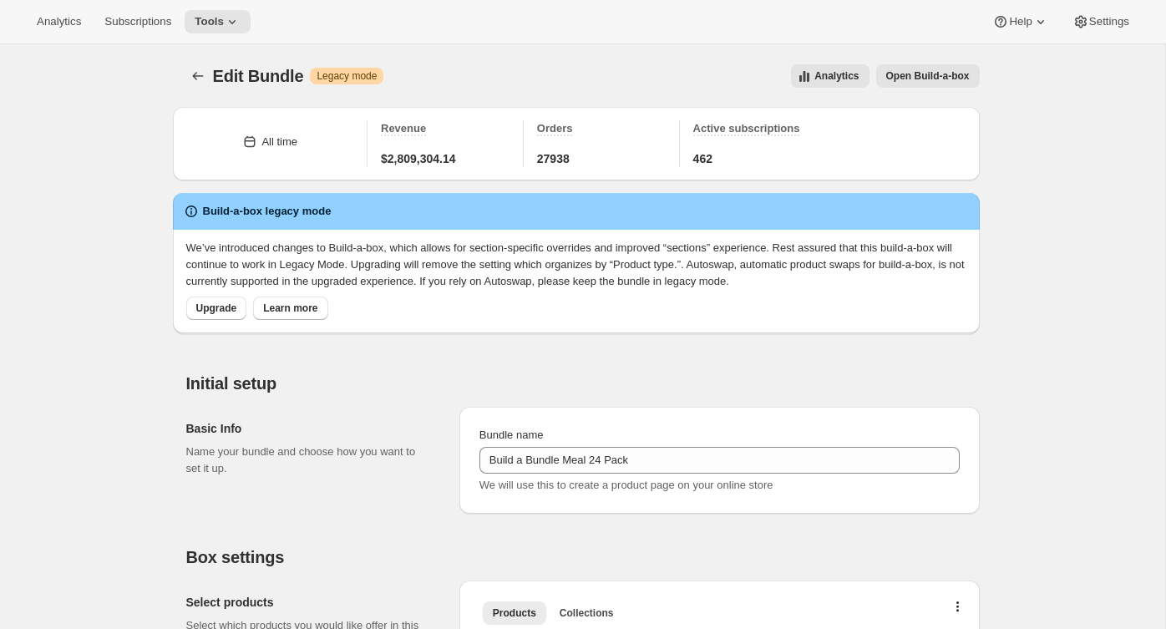
click at [339, 437] on div "Basic Info Name your bundle and choose how you want to set it up." at bounding box center [309, 448] width 246 height 57
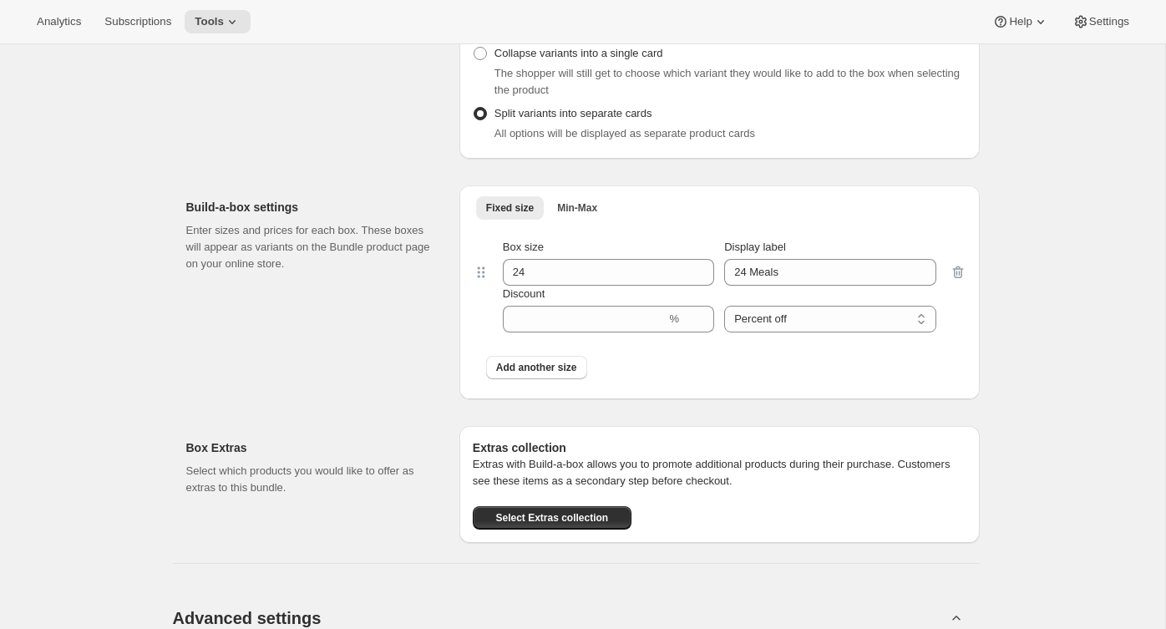
scroll to position [1991, 0]
